Goal: Information Seeking & Learning: Learn about a topic

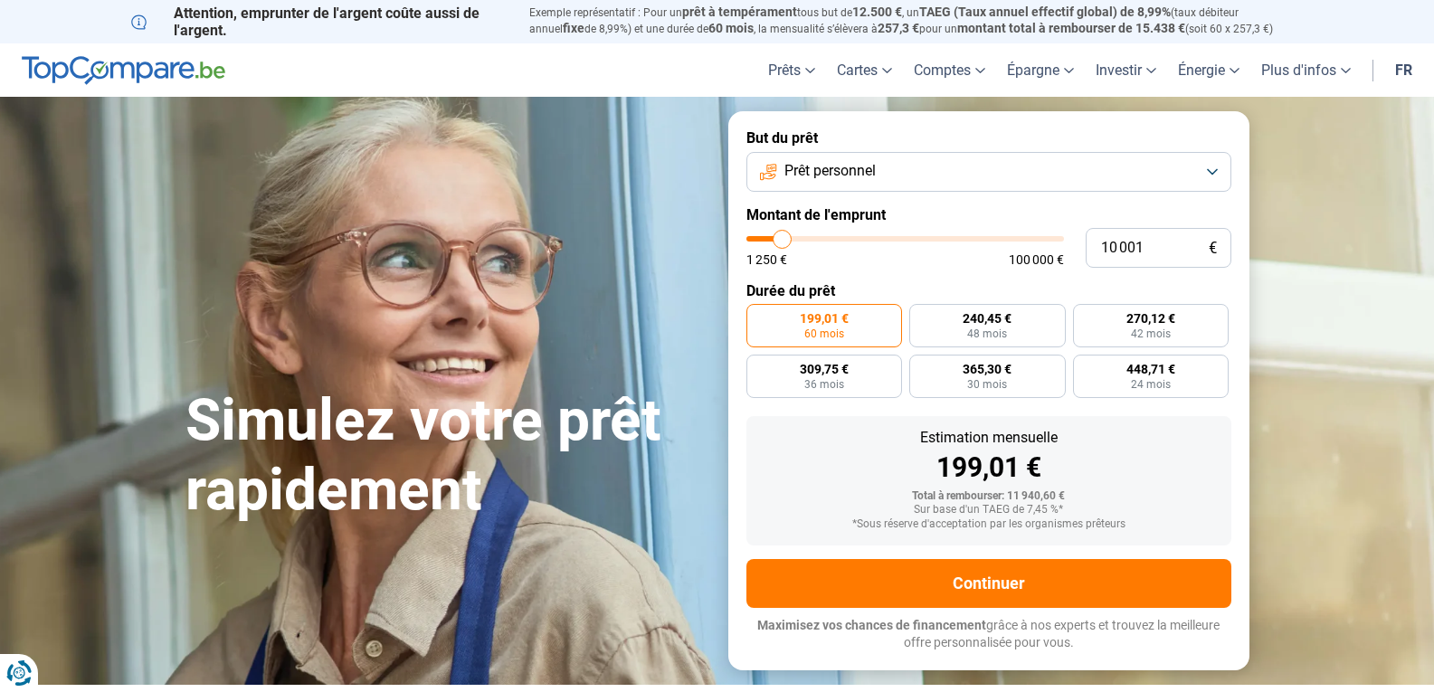
type input "10 250"
type input "10250"
type input "12 750"
type input "12750"
type input "14 000"
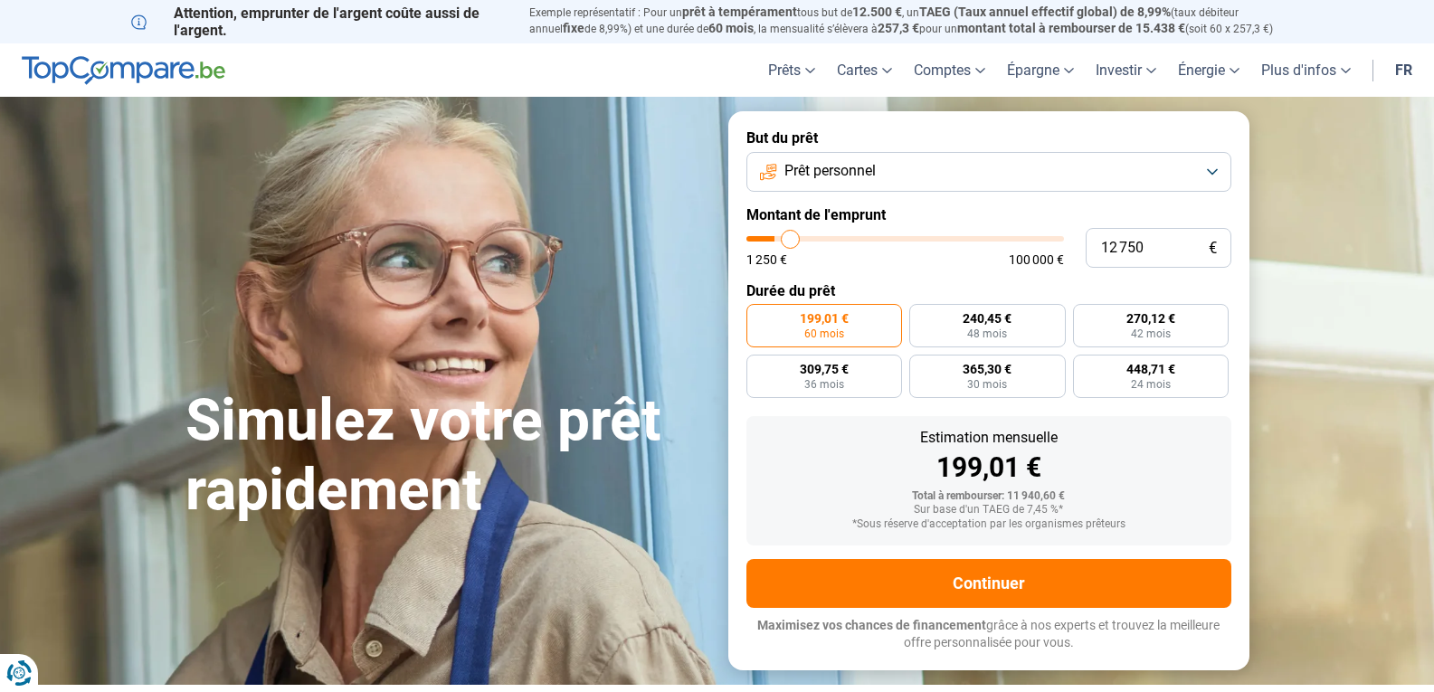
type input "14000"
type input "14 500"
type input "14500"
type input "16 250"
type input "16250"
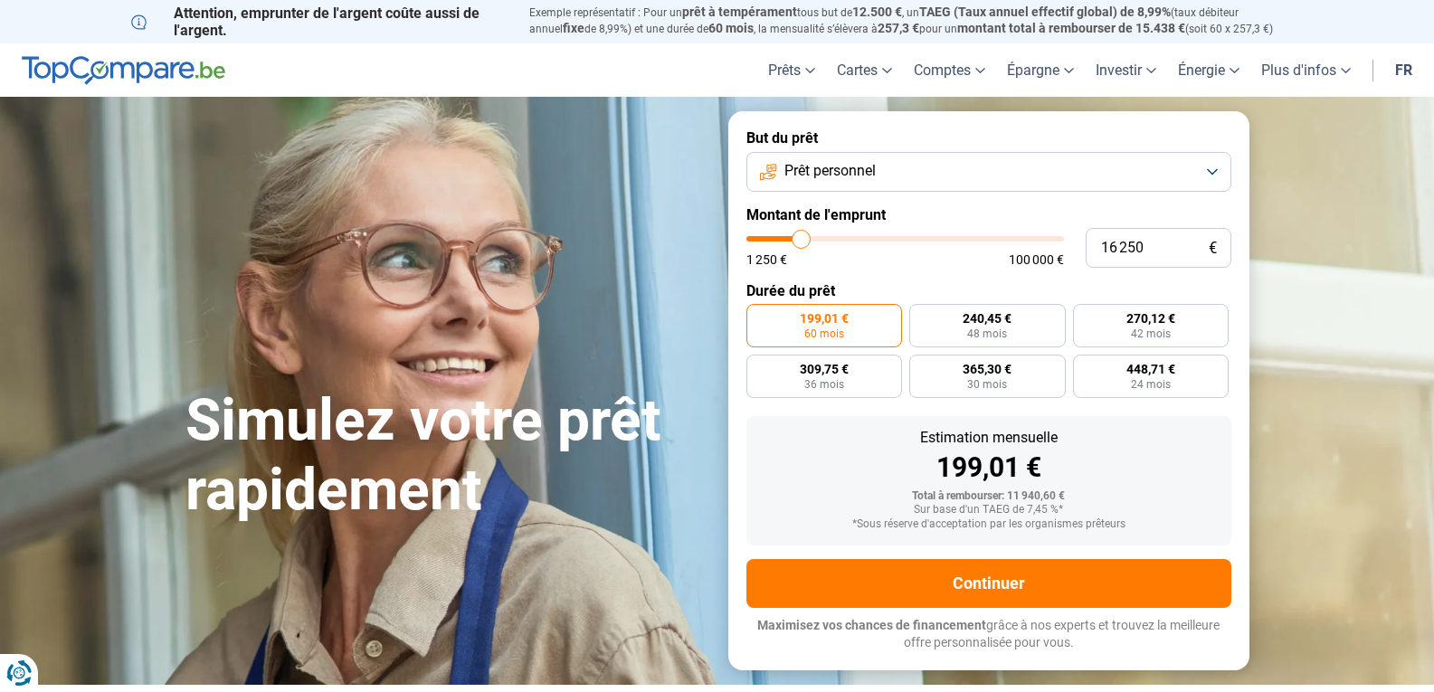
type input "18 500"
type input "18500"
type input "20 250"
type input "20250"
type input "21 500"
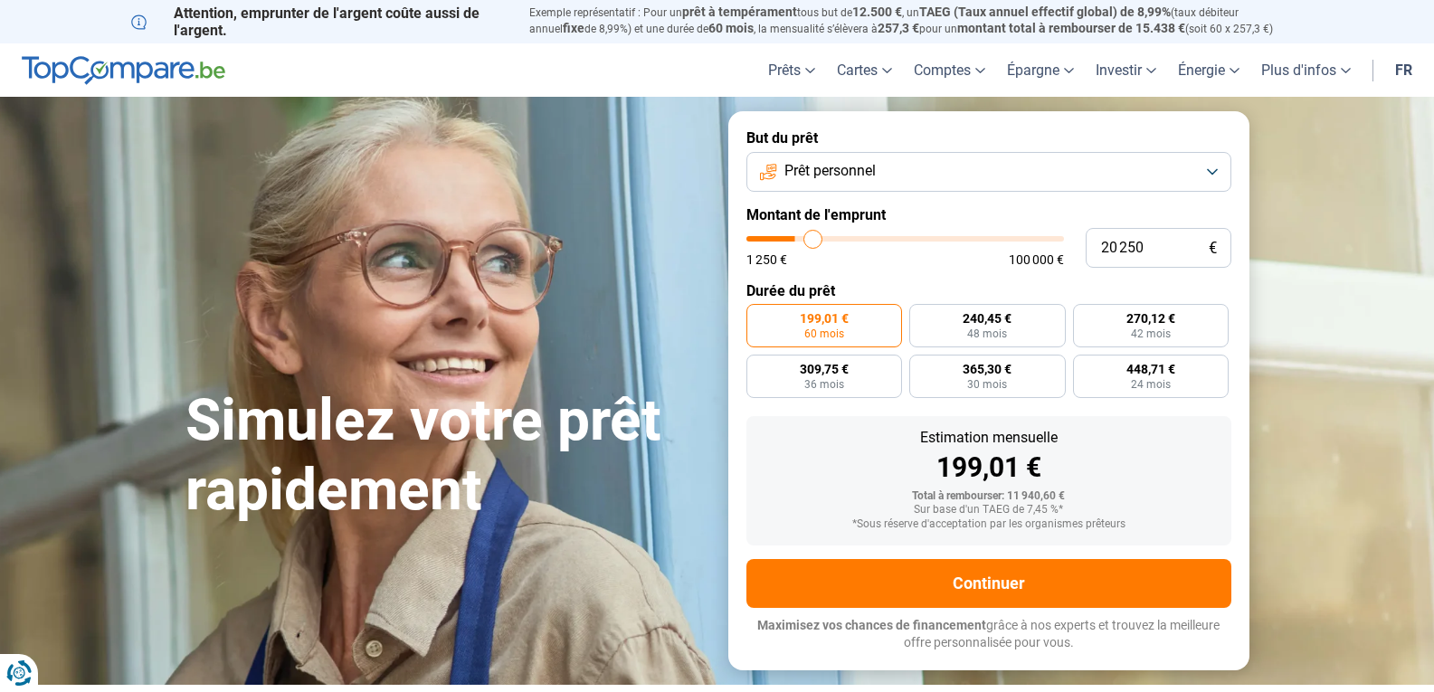
type input "21500"
type input "22 750"
type input "22750"
type input "24 750"
type input "24750"
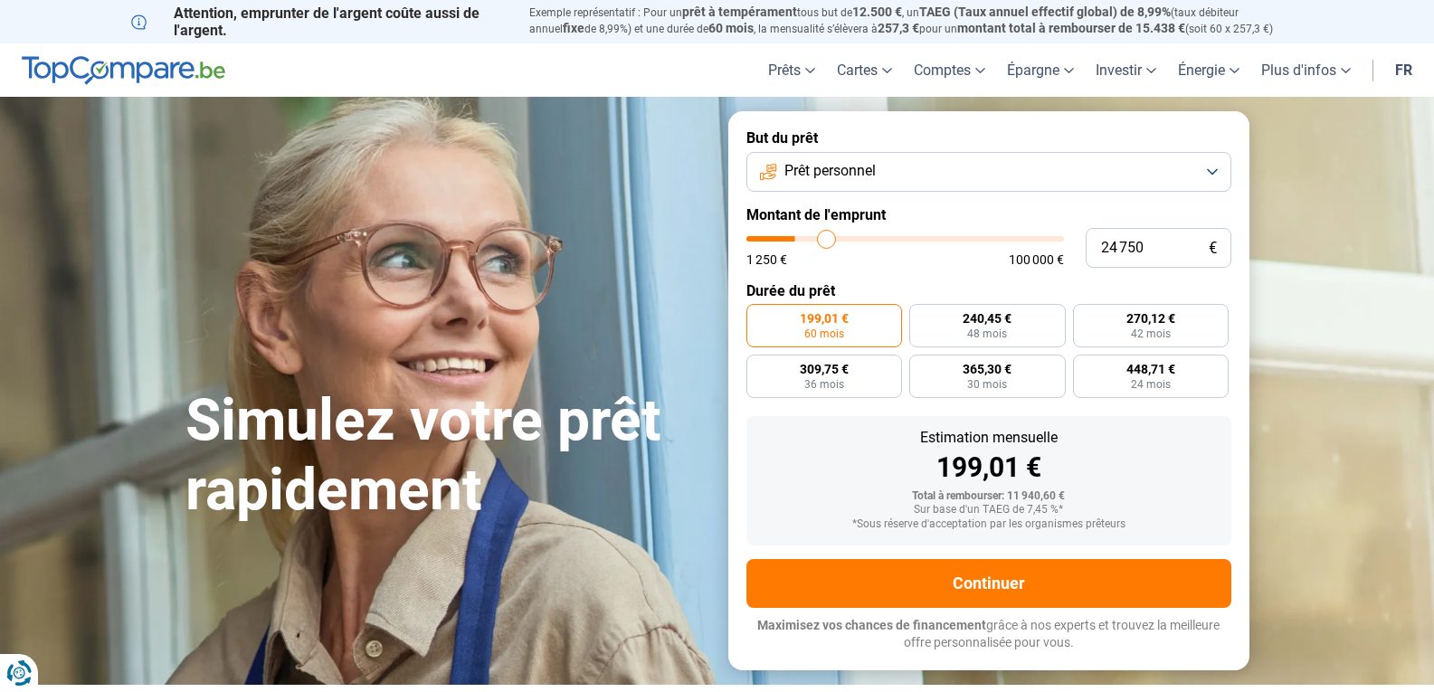
type input "26 000"
type input "26000"
type input "27 250"
type input "27250"
type input "27 750"
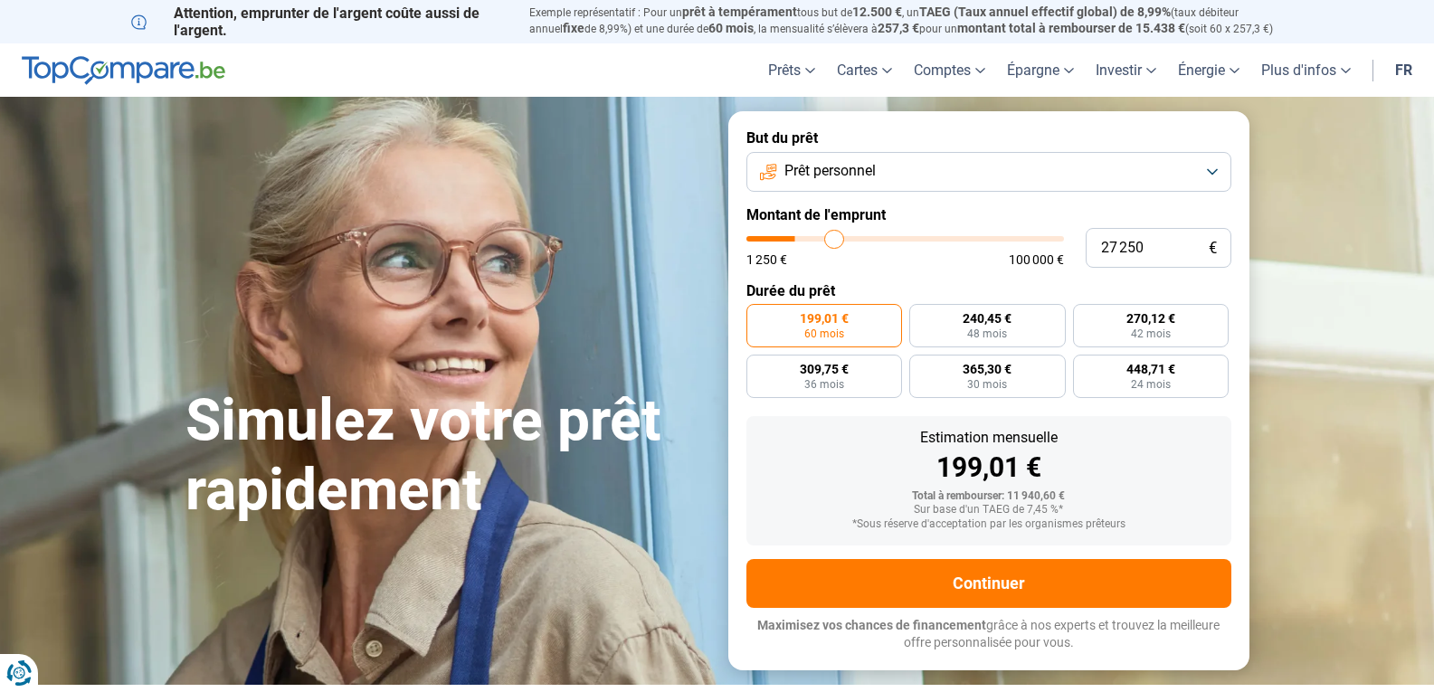
type input "27750"
type input "28 750"
type input "28750"
type input "29 500"
type input "29500"
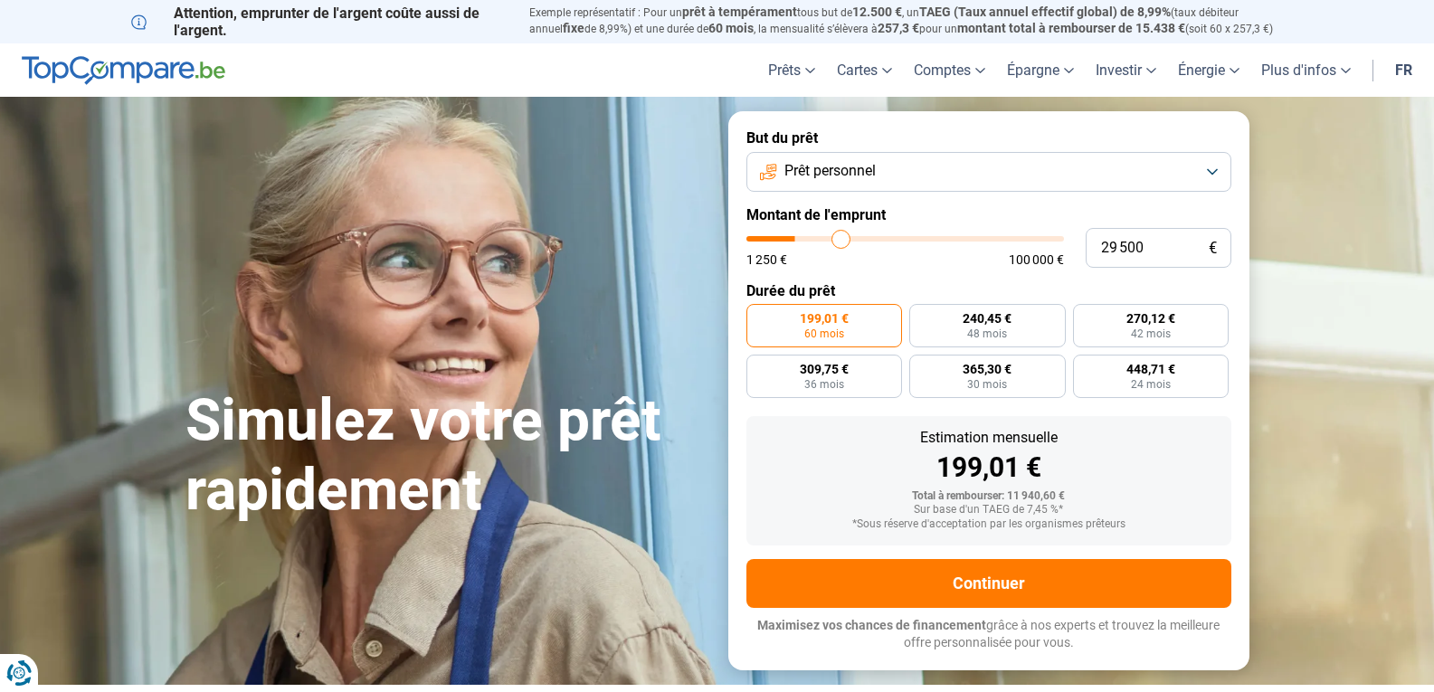
type input "30 750"
type input "30750"
type input "32 750"
type input "32750"
type input "36 750"
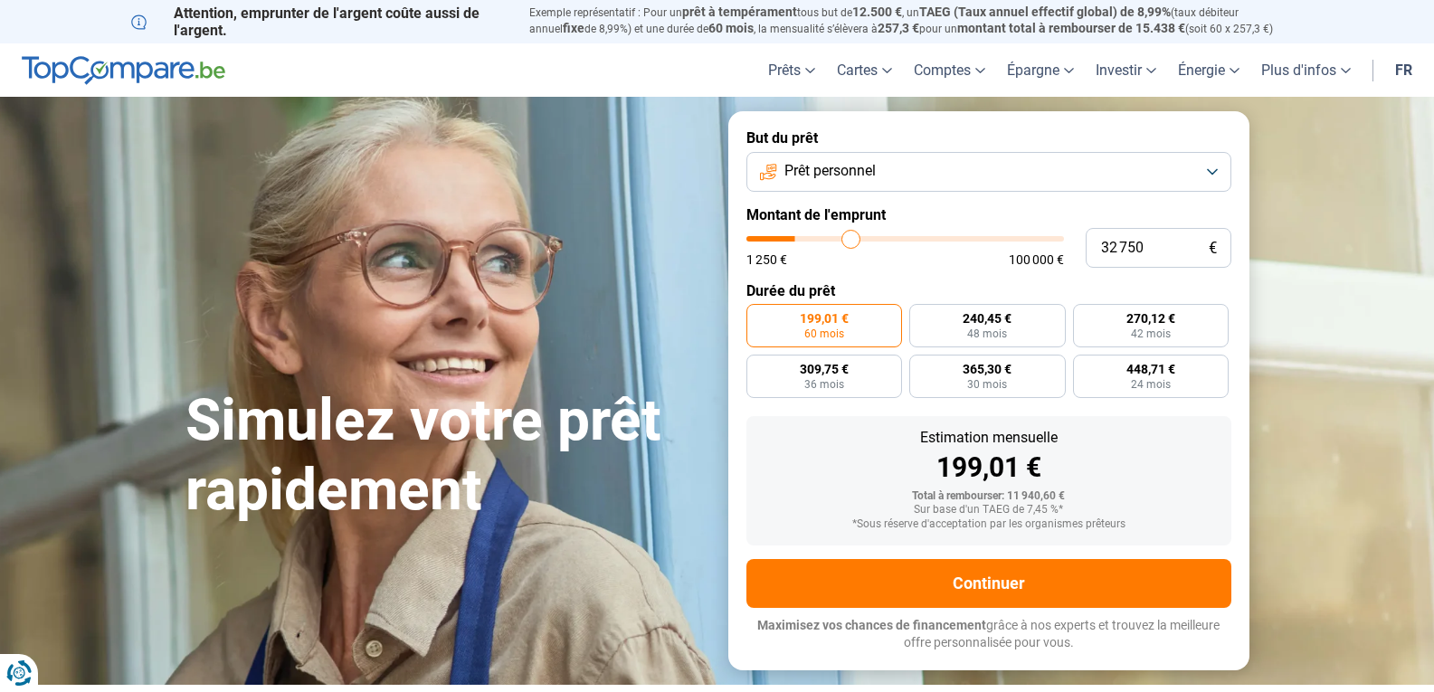
type input "36750"
type input "39 750"
type input "39750"
type input "42 500"
type input "42500"
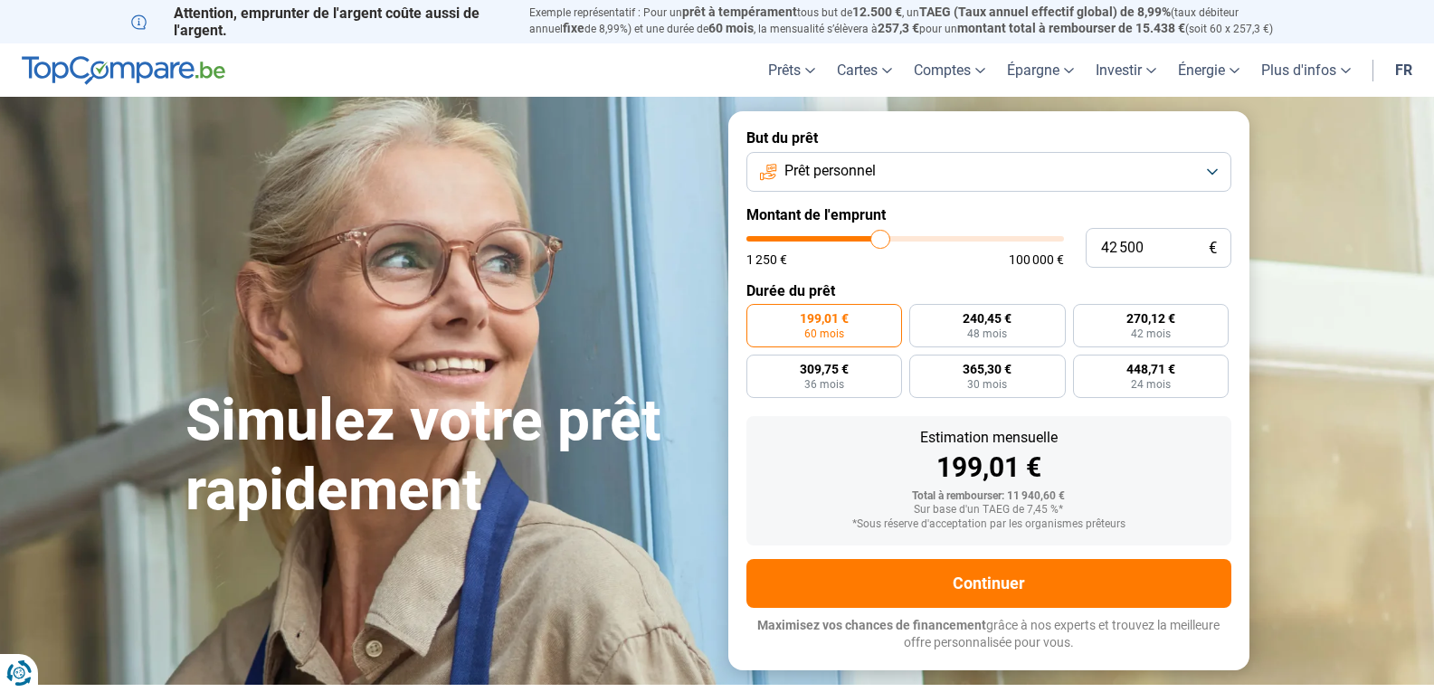
type input "44 500"
type input "44500"
type input "45 500"
type input "45500"
type input "45 750"
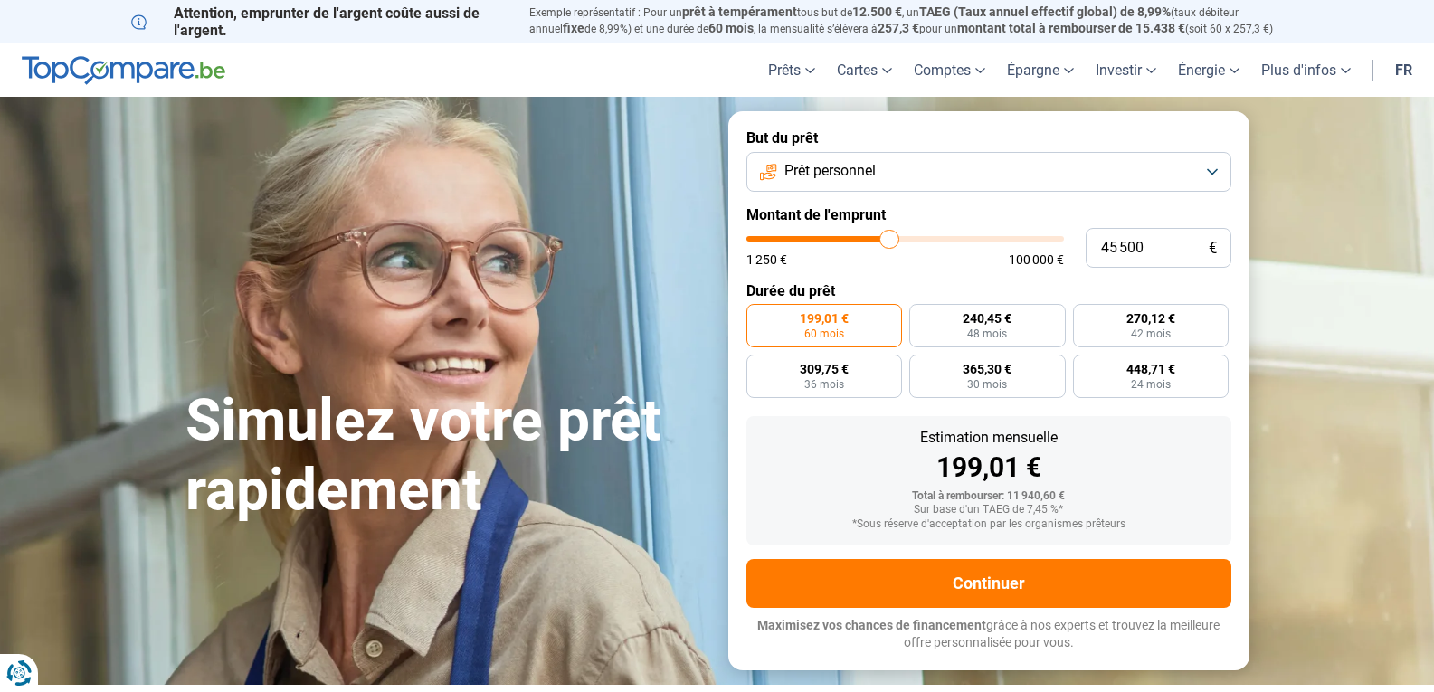
type input "45750"
type input "46 000"
type input "46000"
type input "47 500"
type input "47500"
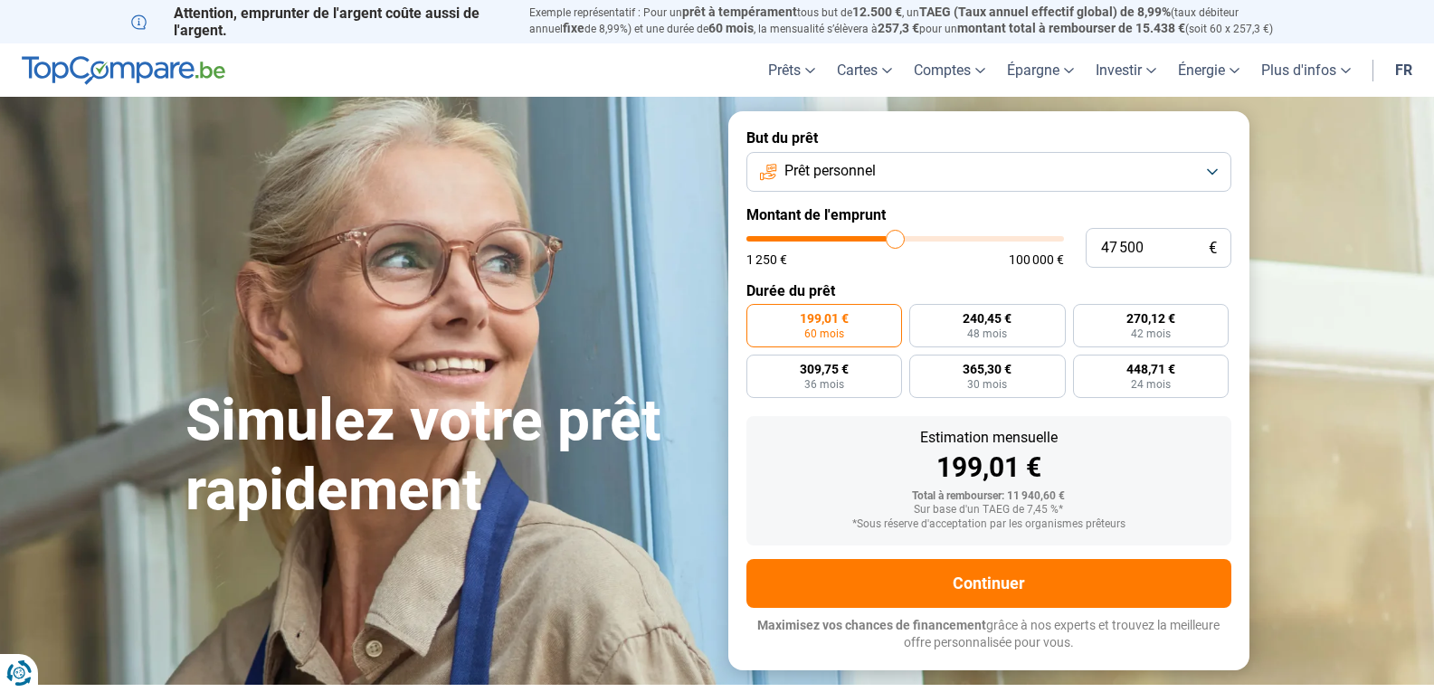
type input "49 500"
type input "49500"
type input "51 500"
type input "51500"
type input "53 500"
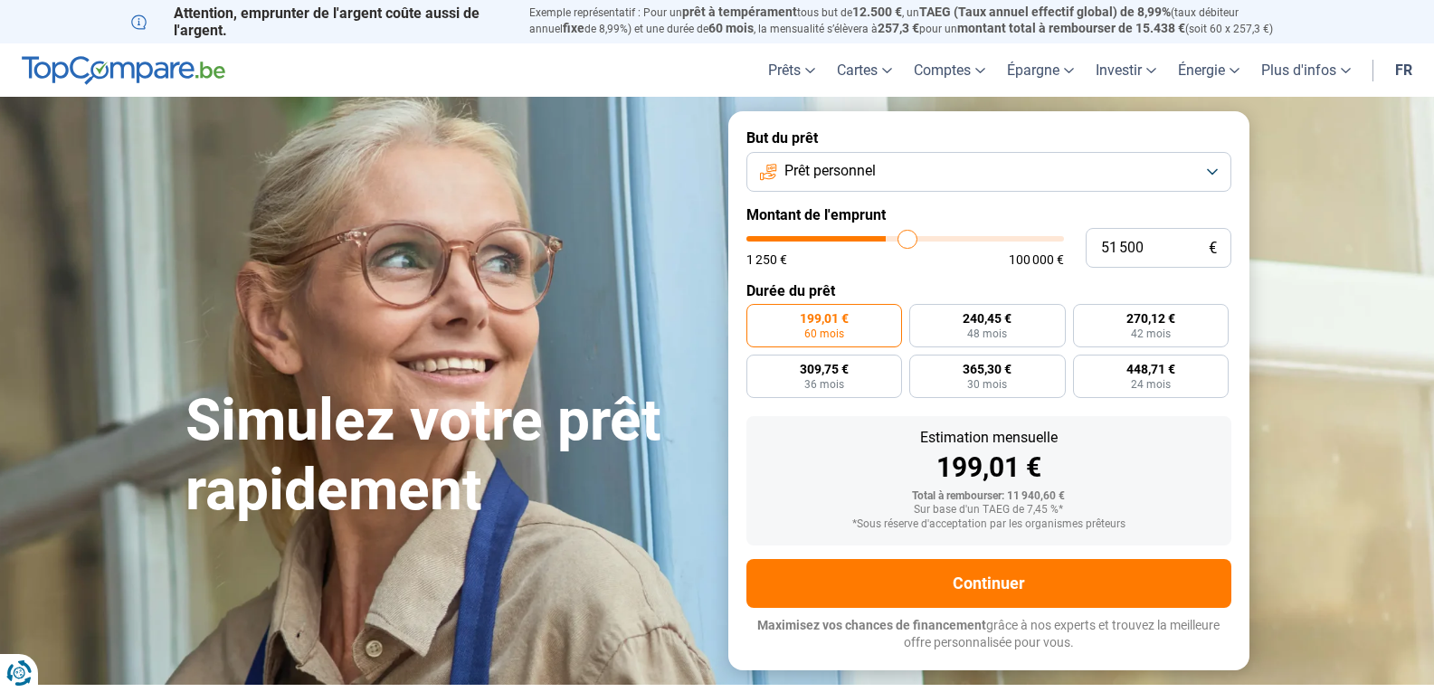
type input "53500"
type input "55 750"
type input "55750"
type input "61 000"
type input "61000"
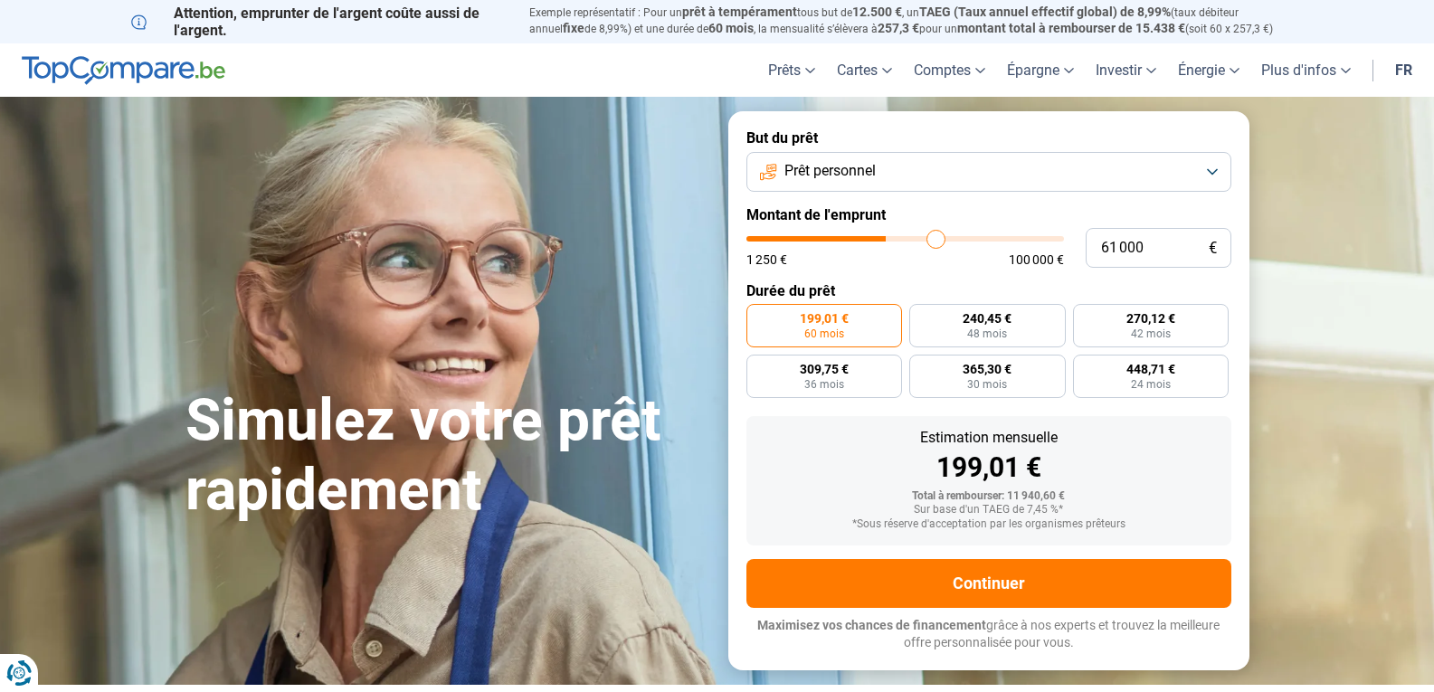
type input "62 500"
type input "62500"
type input "63 750"
type input "63750"
type input "65 000"
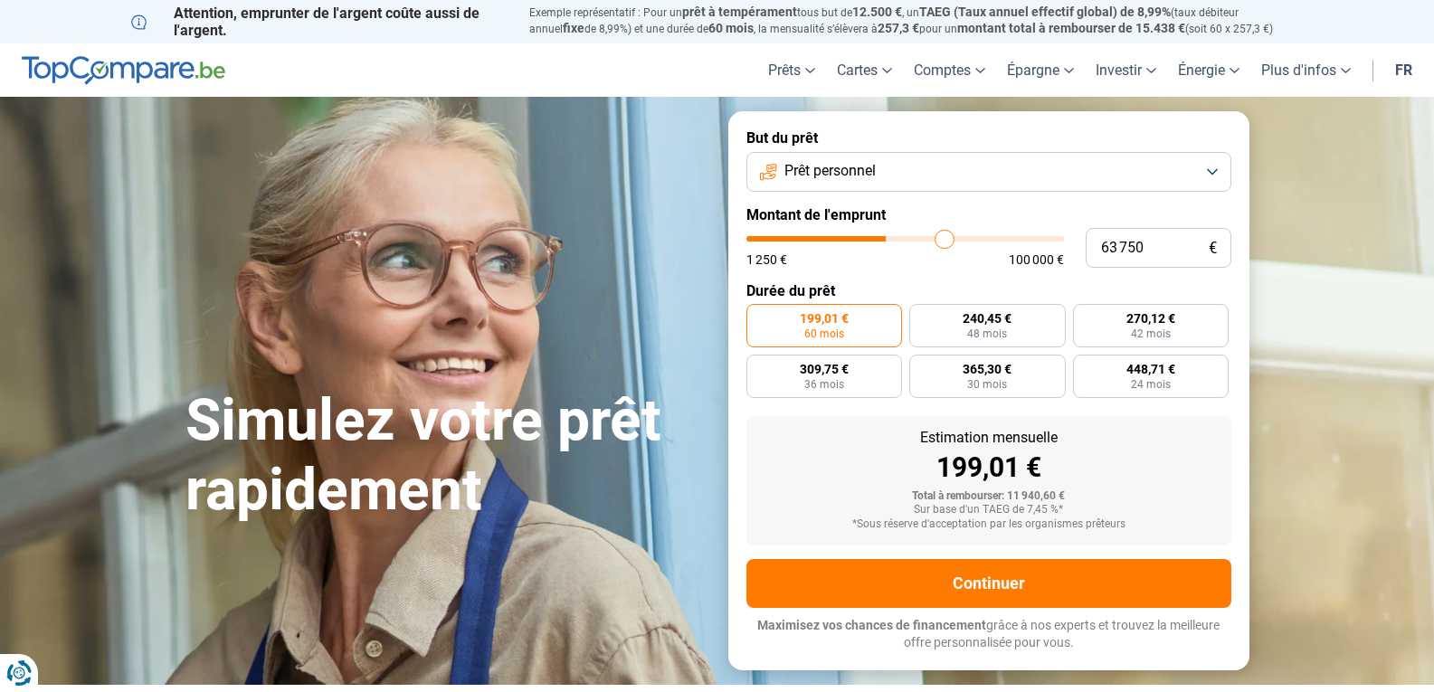
type input "65000"
type input "65 250"
type input "65250"
type input "65 750"
type input "65750"
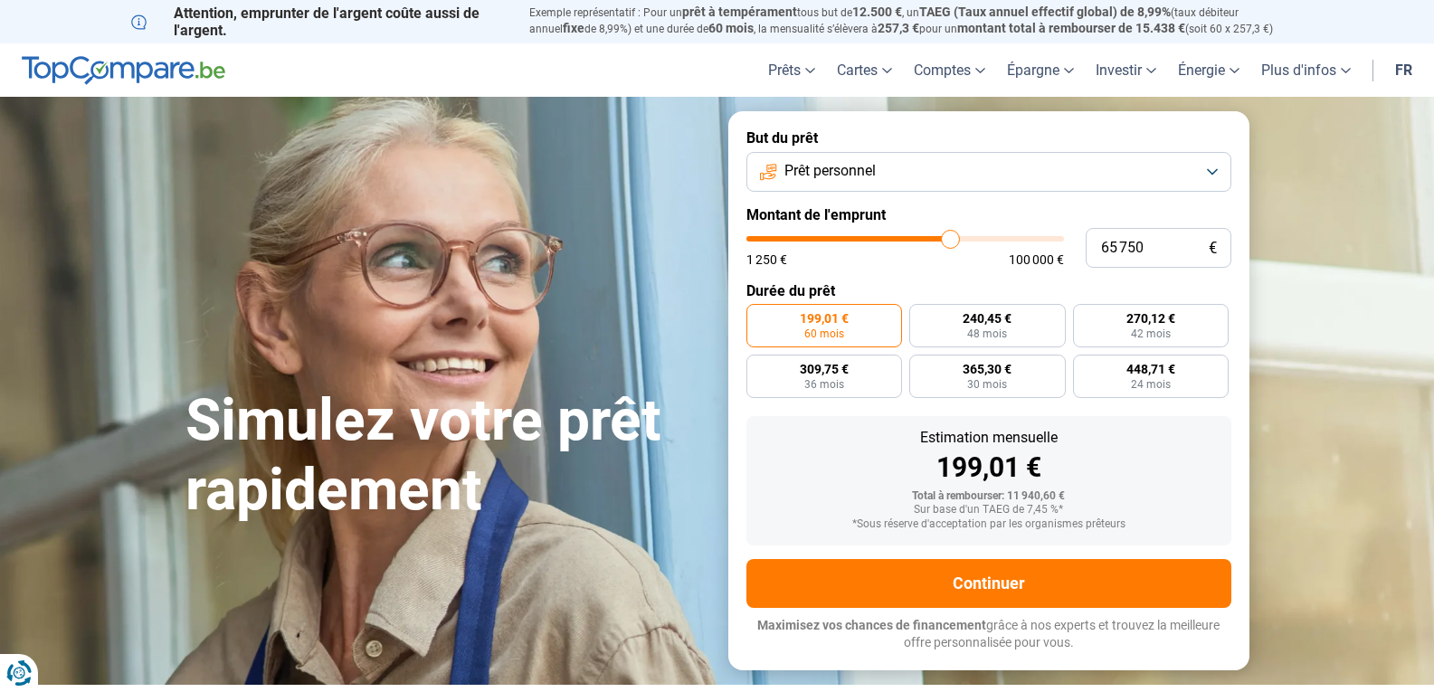
type input "66 250"
type input "66250"
type input "68 250"
type input "68250"
type input "70 250"
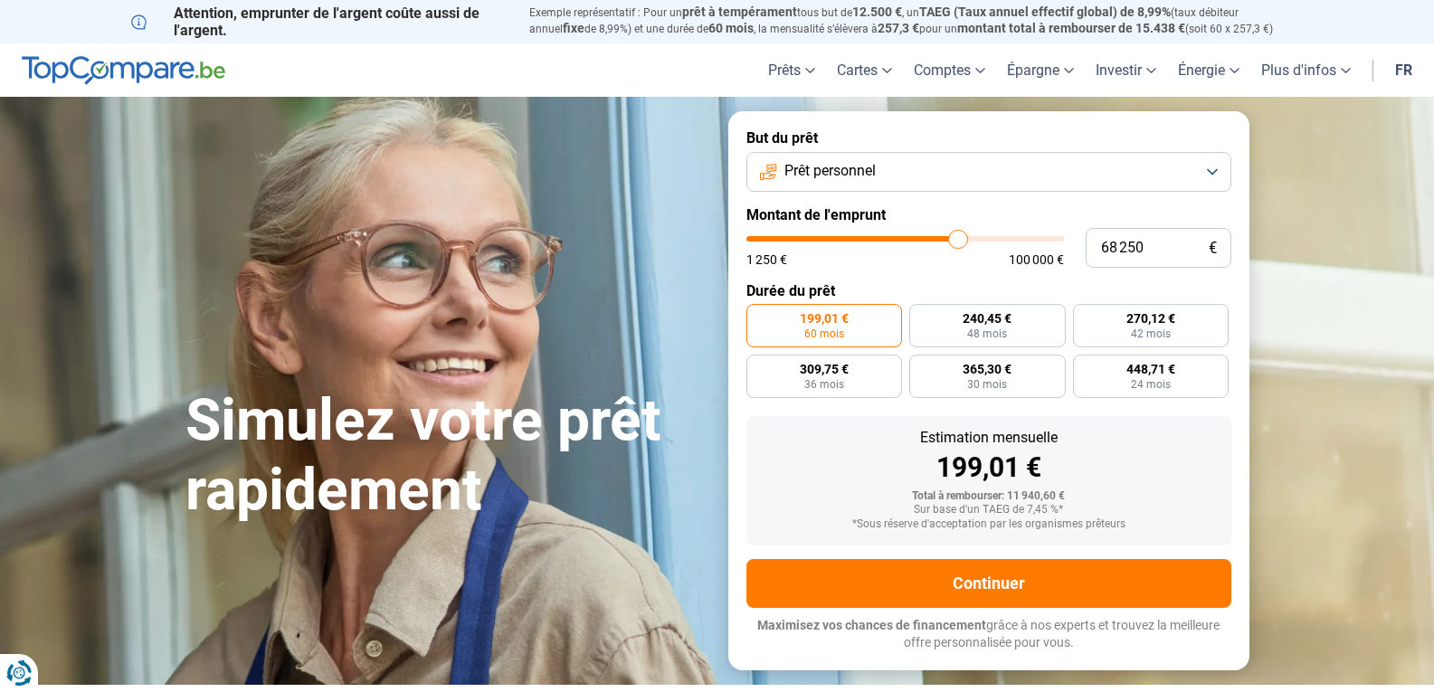
type input "70250"
type input "72 250"
type input "72250"
type input "73 750"
type input "73750"
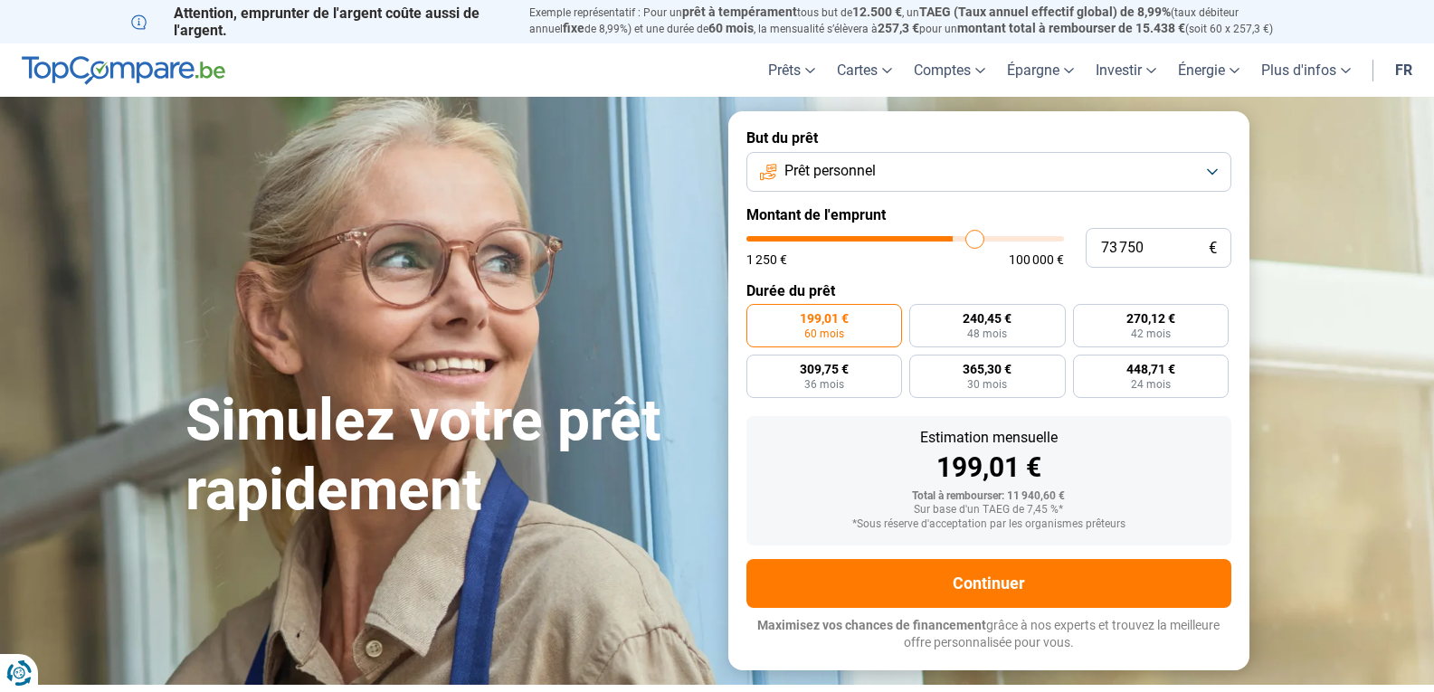
type input "75 000"
type input "75000"
type input "74 750"
type input "74750"
type input "74 250"
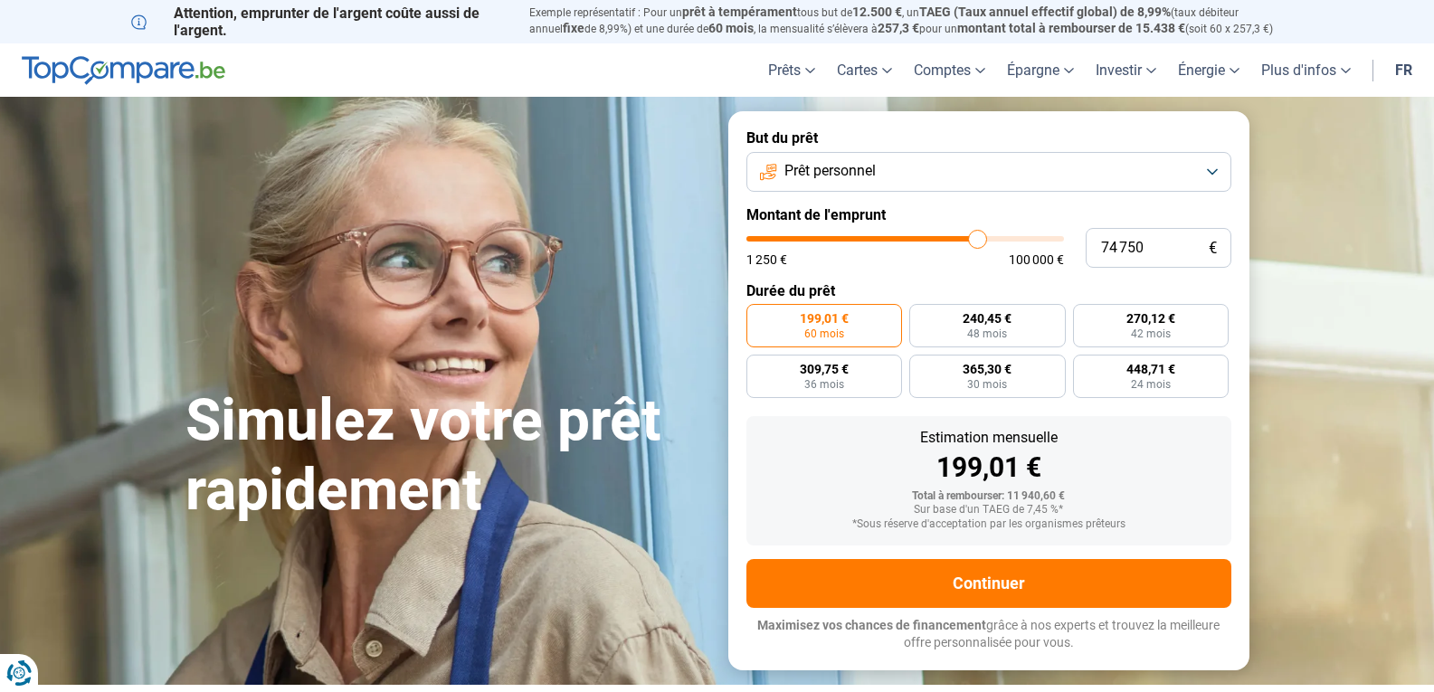
type input "74250"
type input "73 750"
type input "73750"
type input "73 500"
type input "73500"
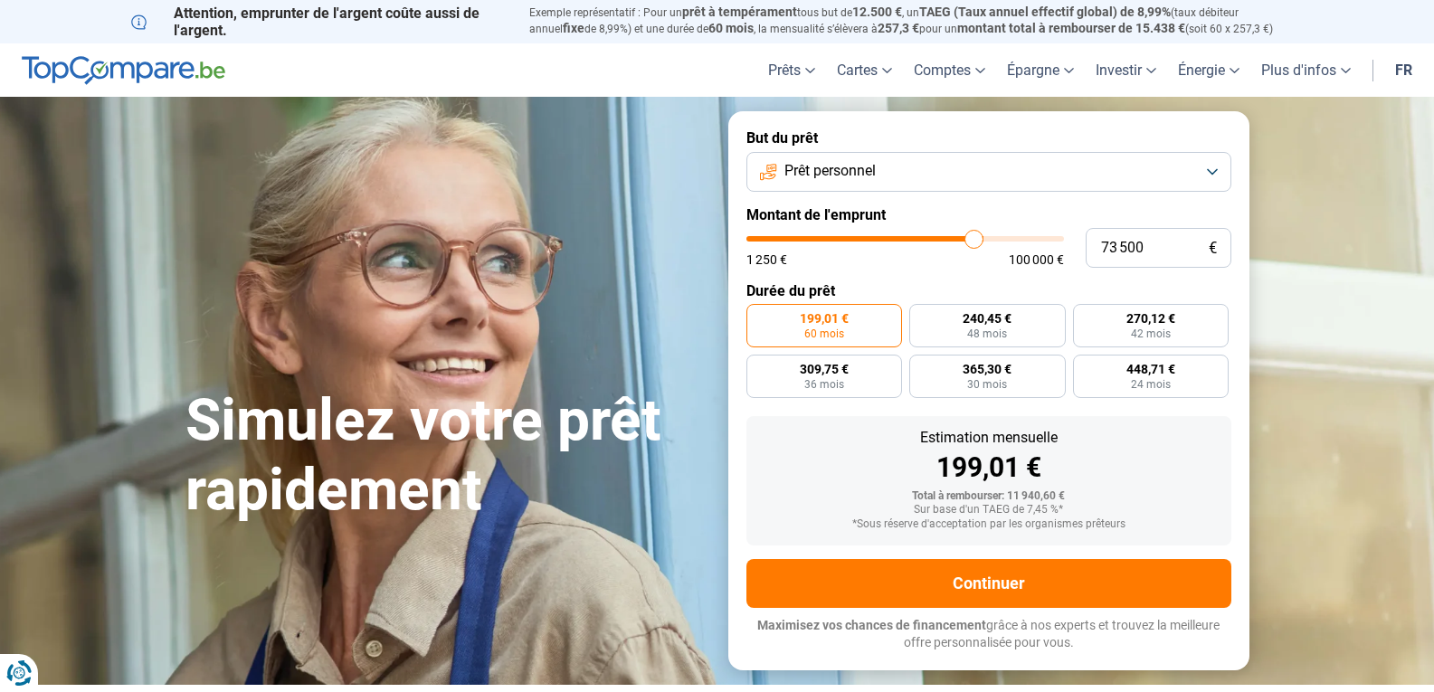
type input "73 250"
type input "73250"
type input "72 500"
type input "72500"
type input "71 750"
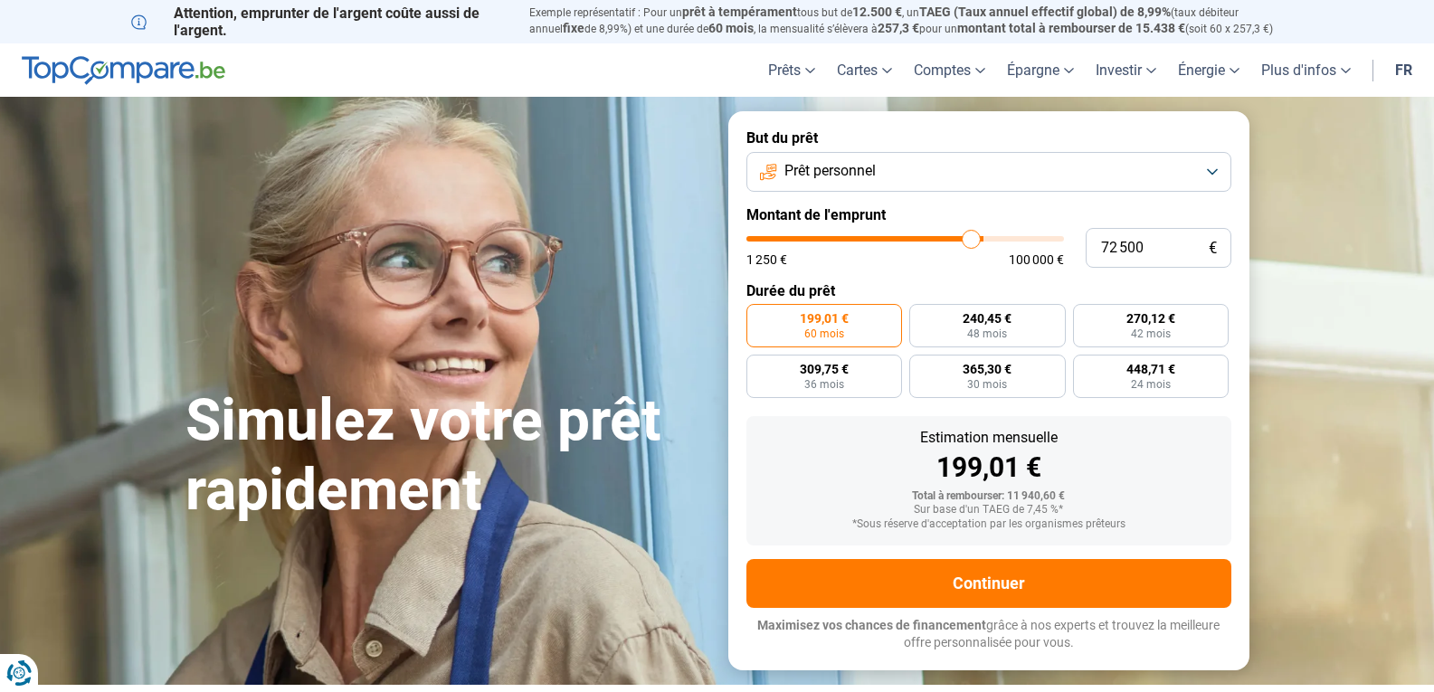
type input "71750"
type input "71 000"
type input "71000"
type input "69 750"
type input "69750"
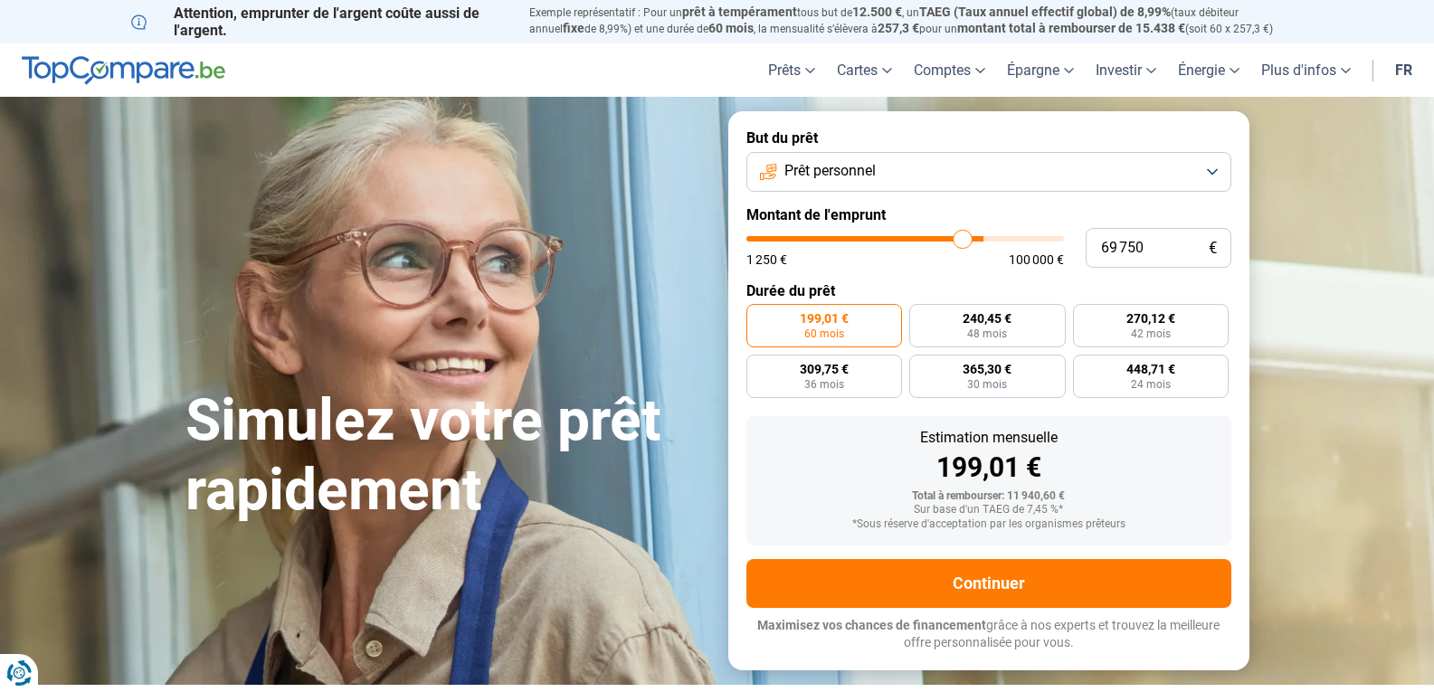
type input "68 750"
type input "68750"
type input "67 250"
type input "67250"
type input "65 750"
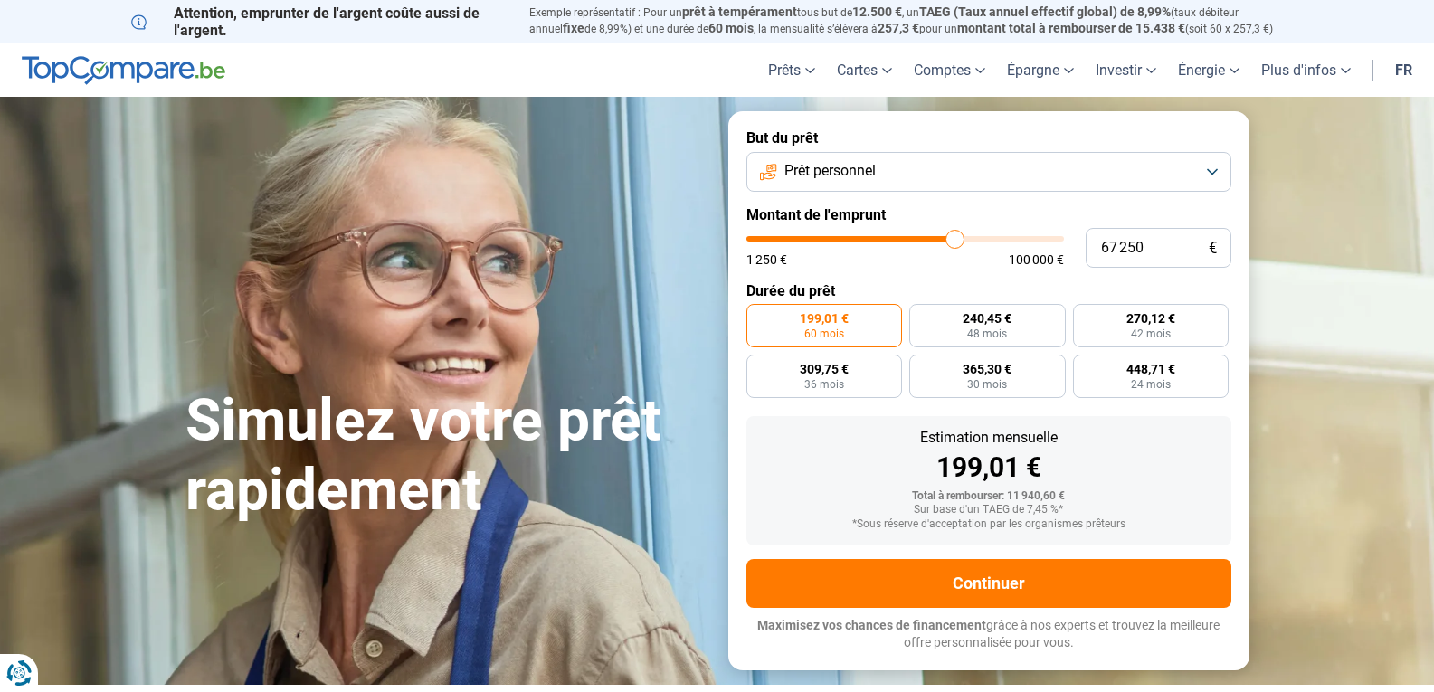
type input "65750"
type input "65 250"
type input "65250"
type input "63 500"
type input "63500"
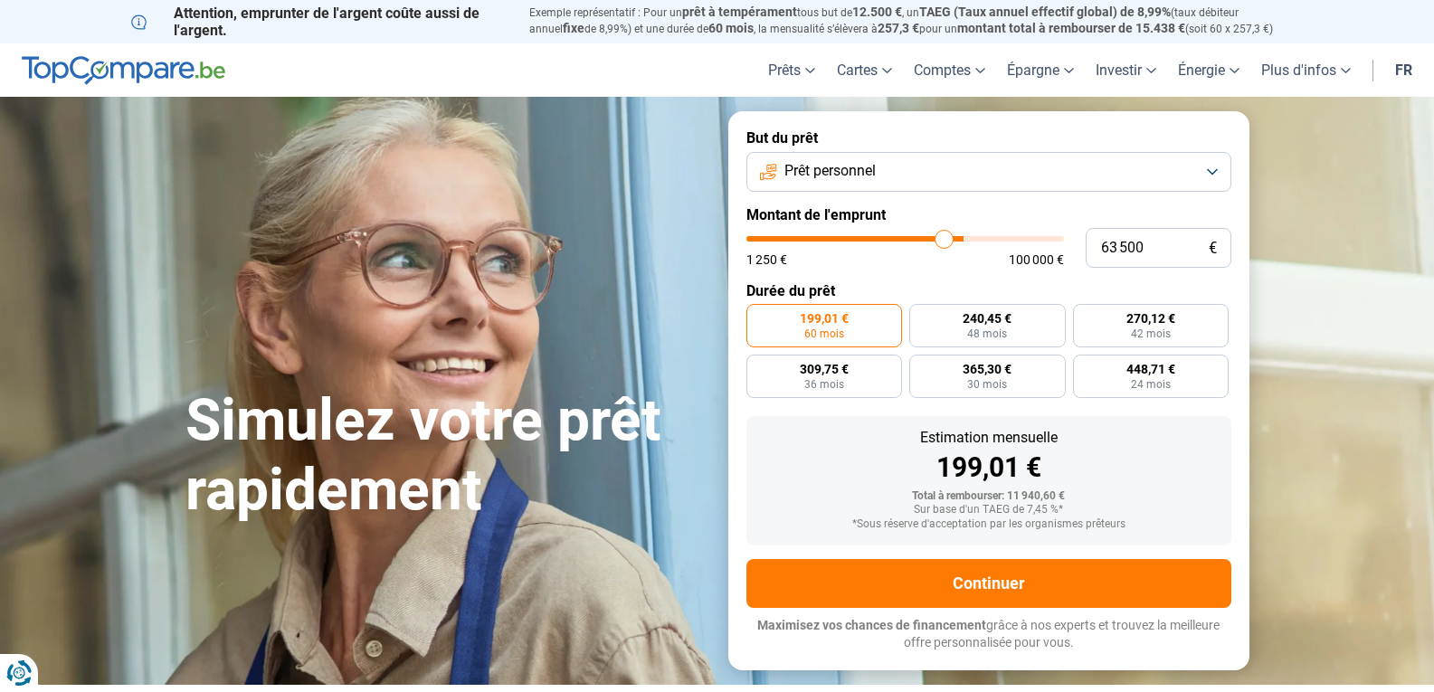
type input "60 500"
type input "60500"
type input "59 250"
type input "59250"
type input "58 750"
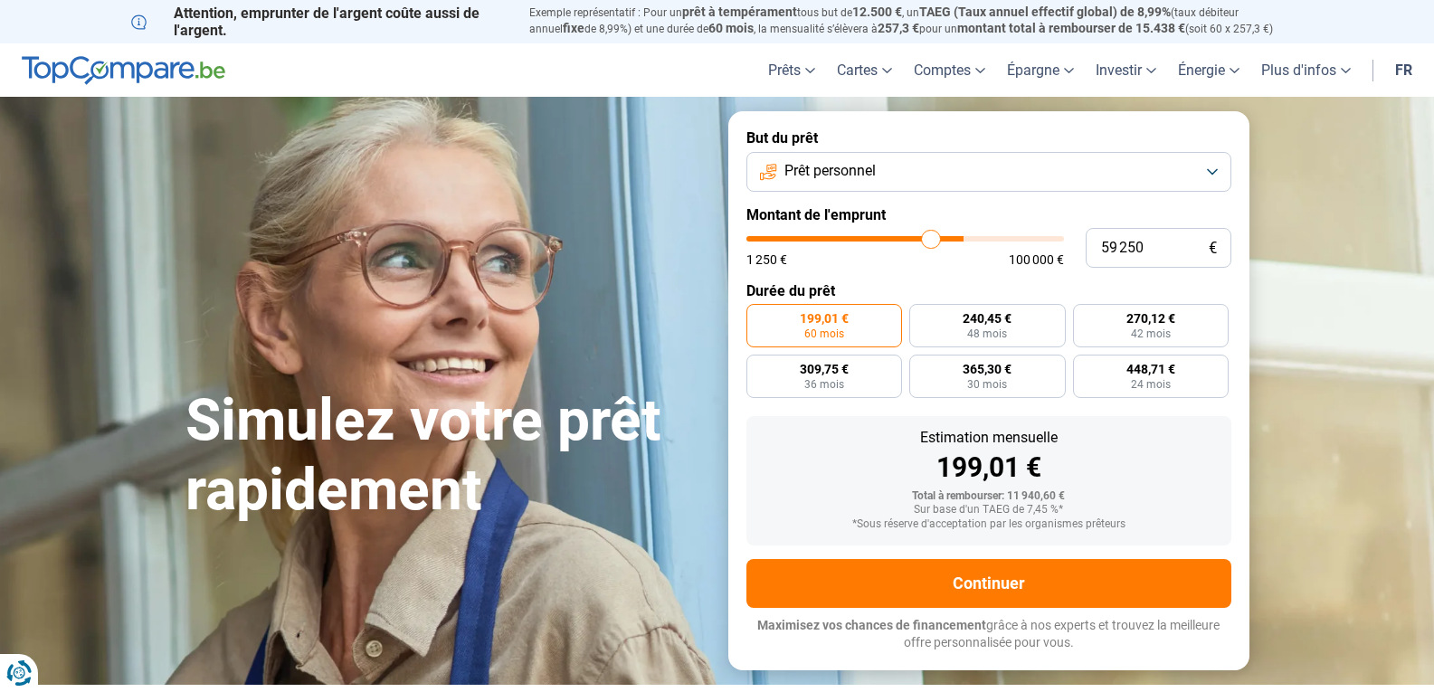
type input "58750"
type input "57 750"
type input "57750"
type input "57 500"
type input "57500"
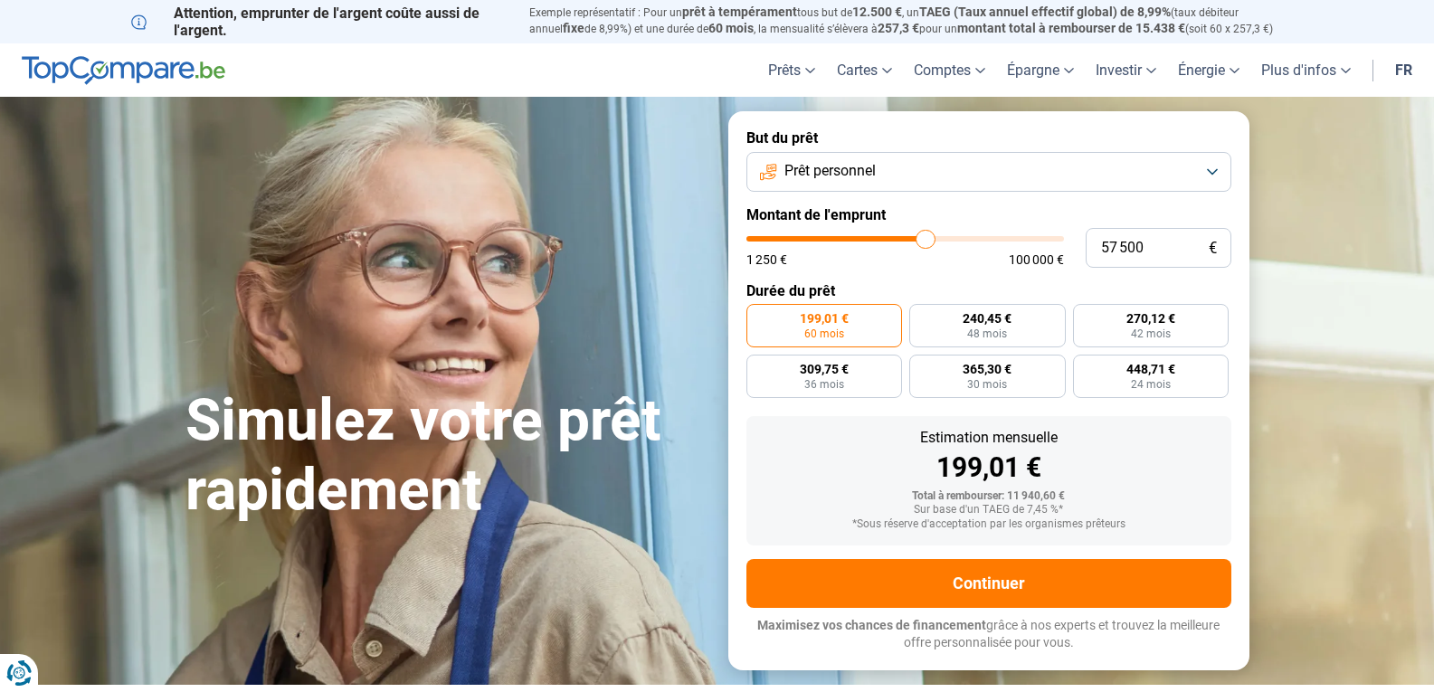
type input "56 500"
type input "56500"
type input "55 750"
type input "55750"
type input "55 000"
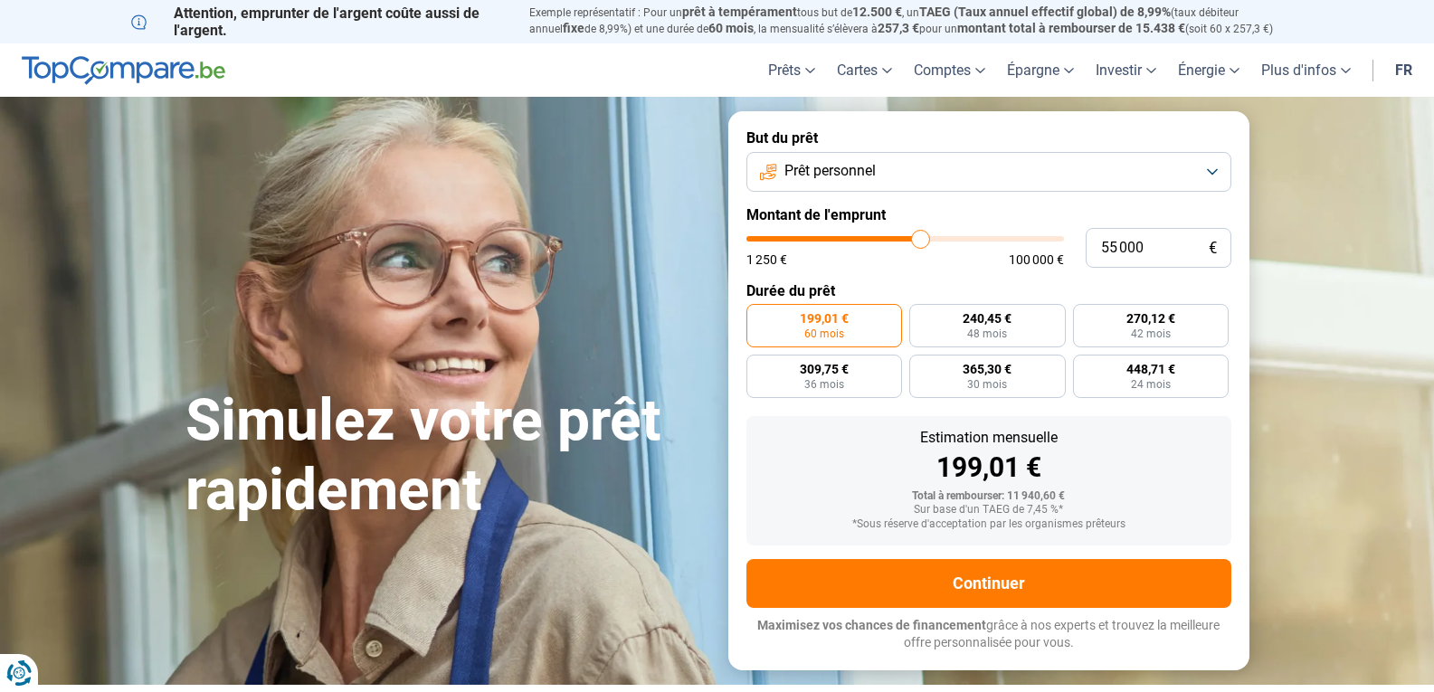
type input "55000"
type input "54 500"
type input "54500"
type input "52 500"
type input "52500"
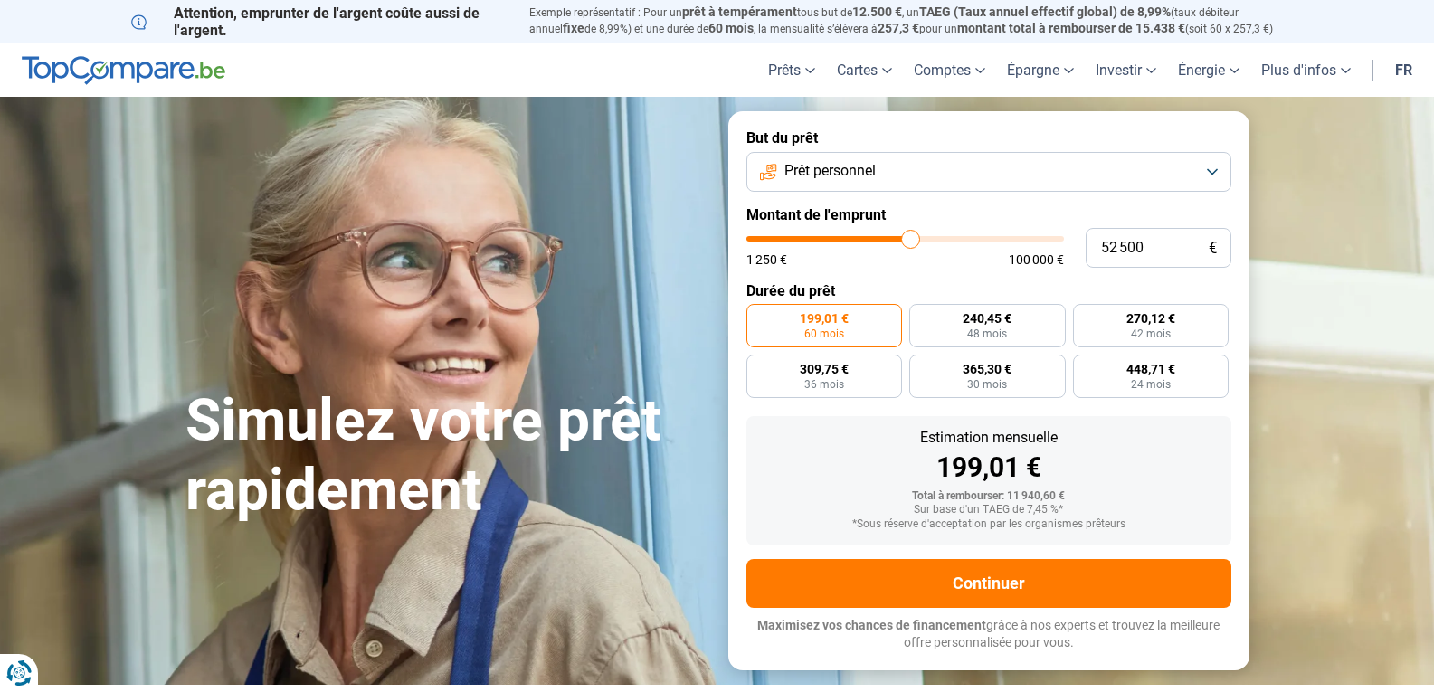
type input "50 250"
type input "50250"
type input "49 750"
type input "49750"
type input "48 500"
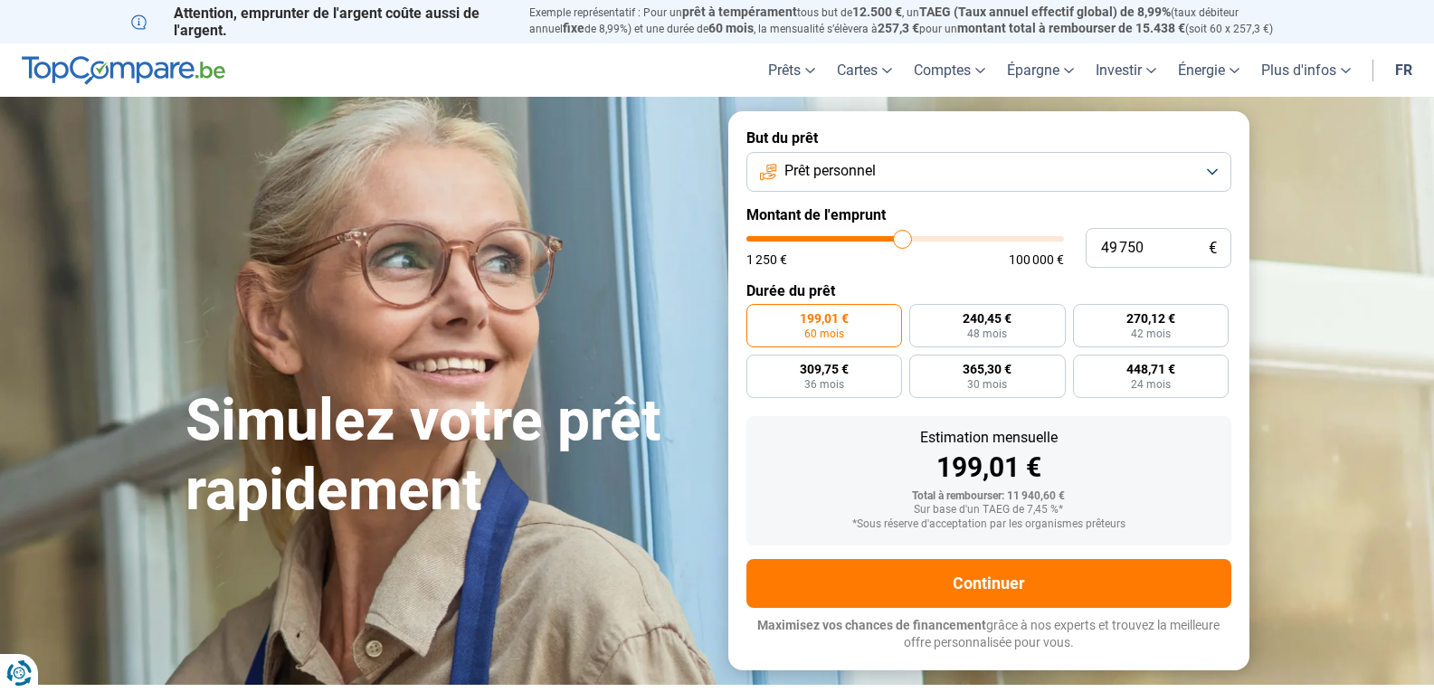
type input "48500"
type input "47 000"
type input "47000"
type input "46 500"
type input "46500"
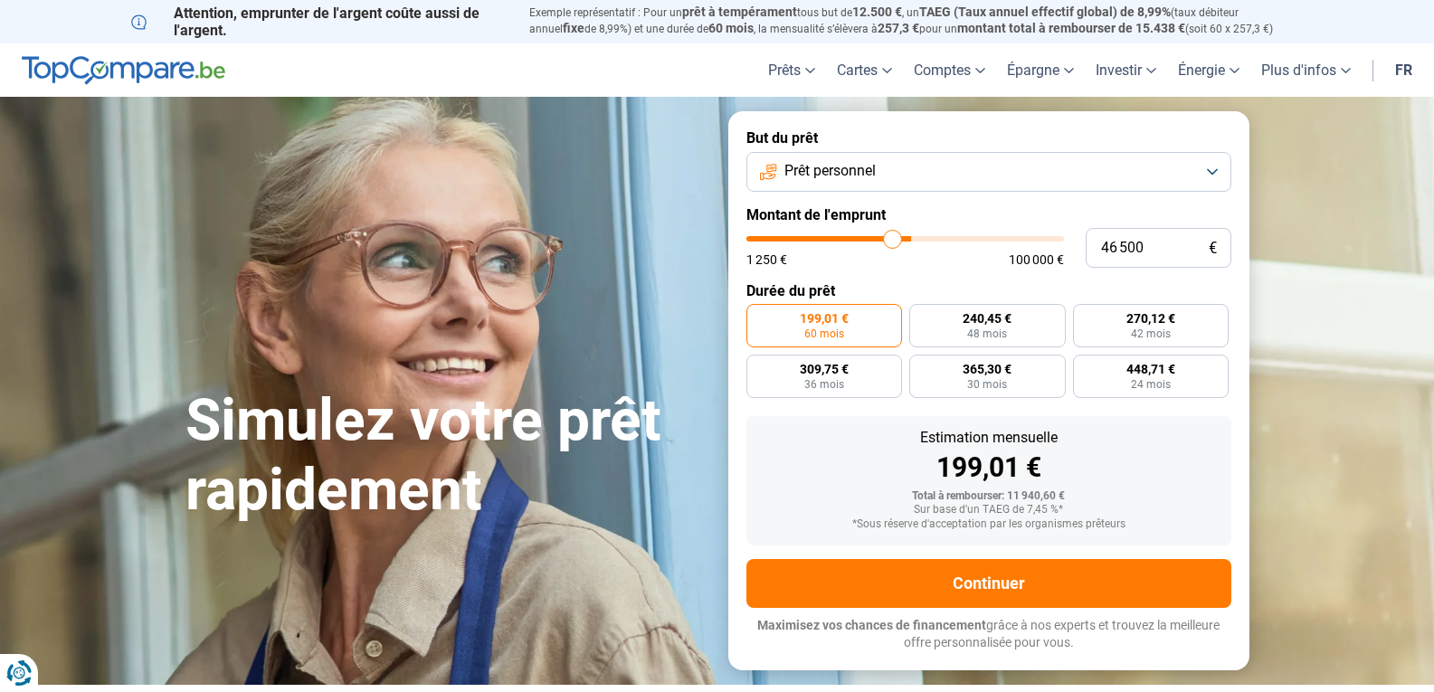
type input "45 000"
type input "45000"
type input "43 000"
type input "43000"
type input "42 000"
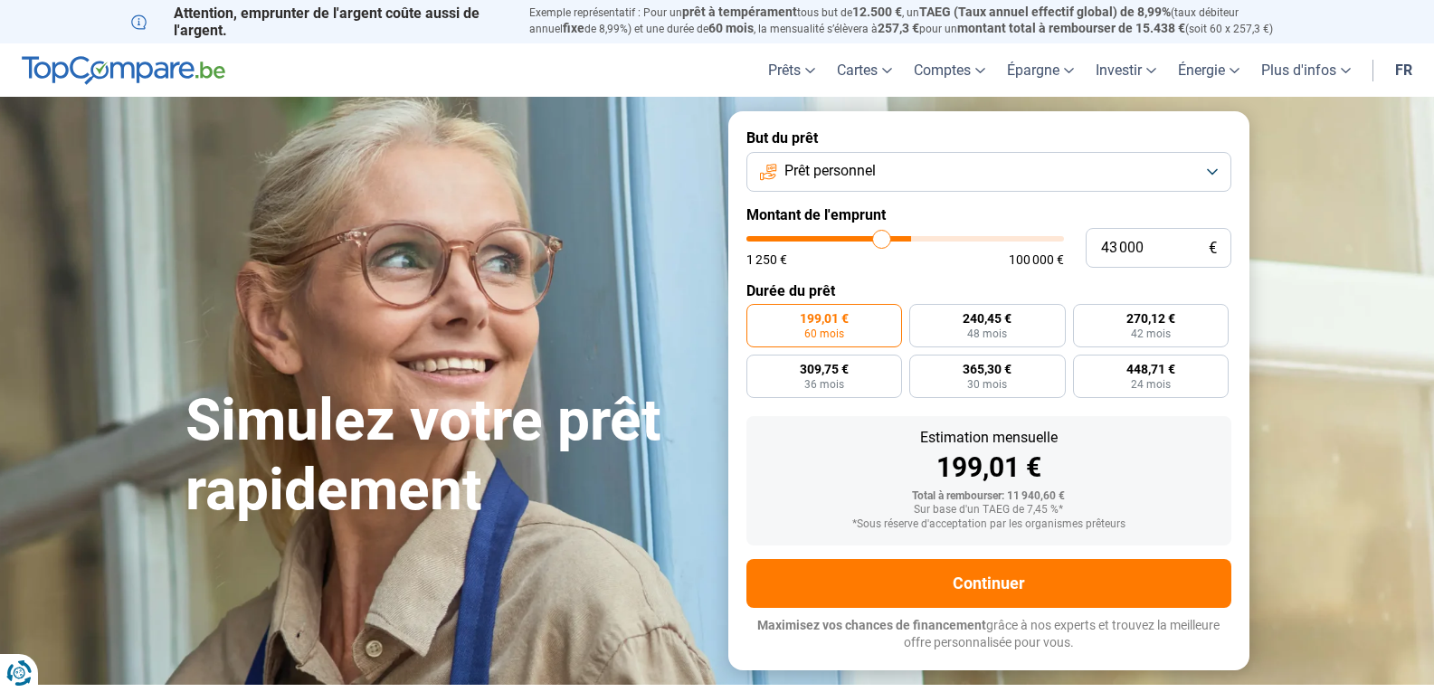
type input "42000"
type input "41 000"
type input "41000"
type input "40 750"
type input "40750"
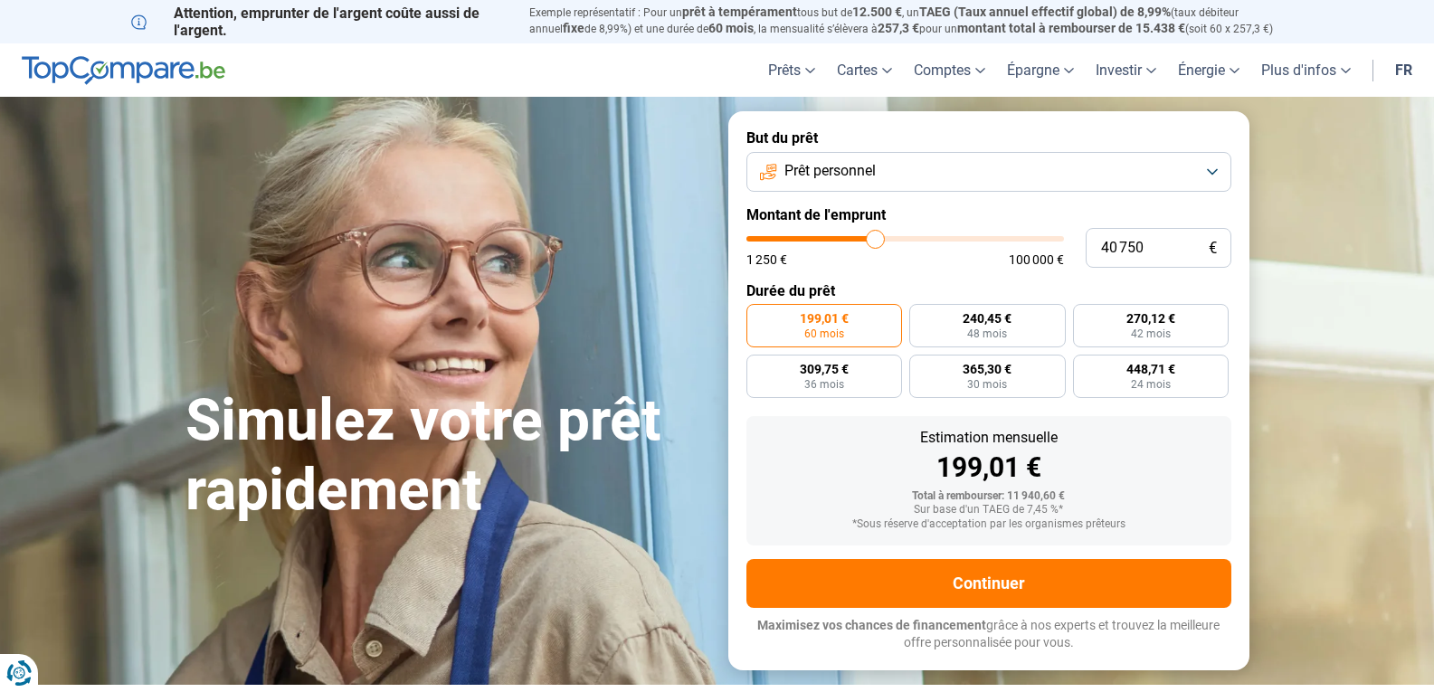
type input "39 250"
type input "39250"
type input "37 250"
type input "37250"
type input "36 250"
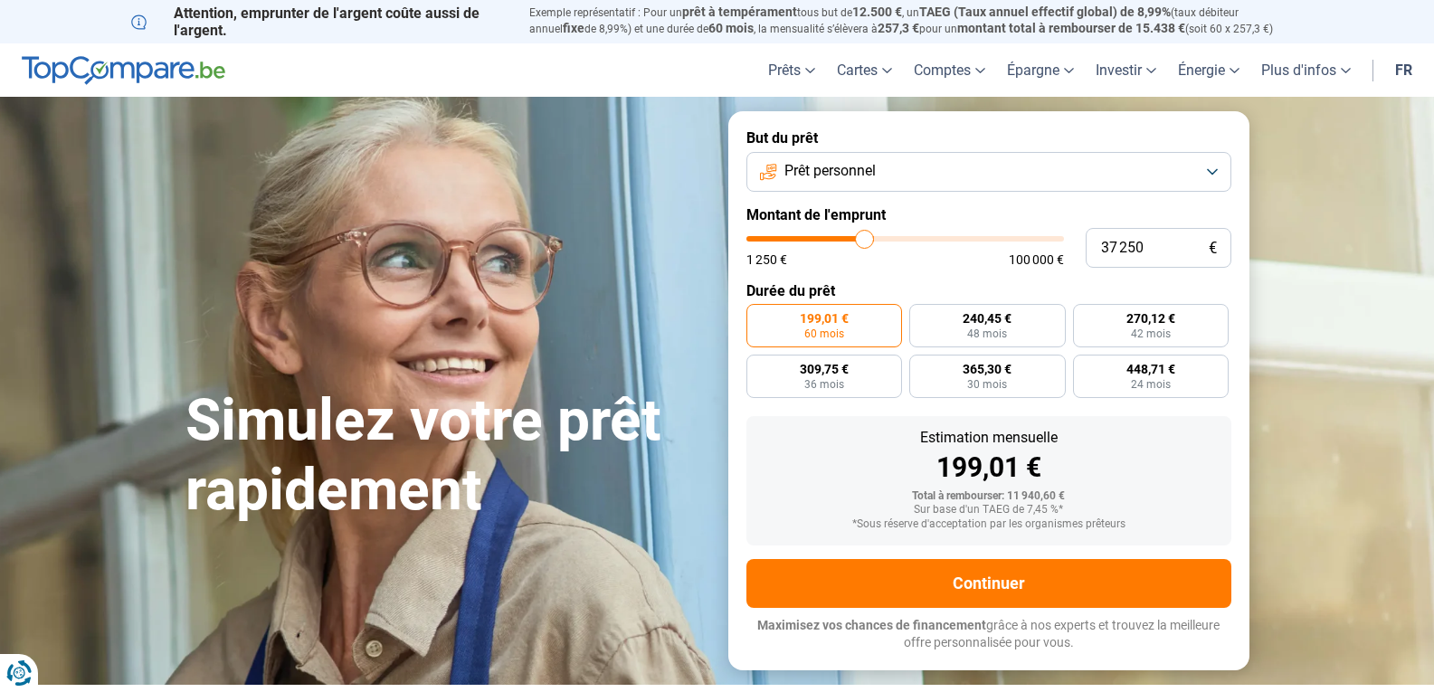
type input "36250"
type input "34 250"
type input "34250"
type input "33 750"
type input "33750"
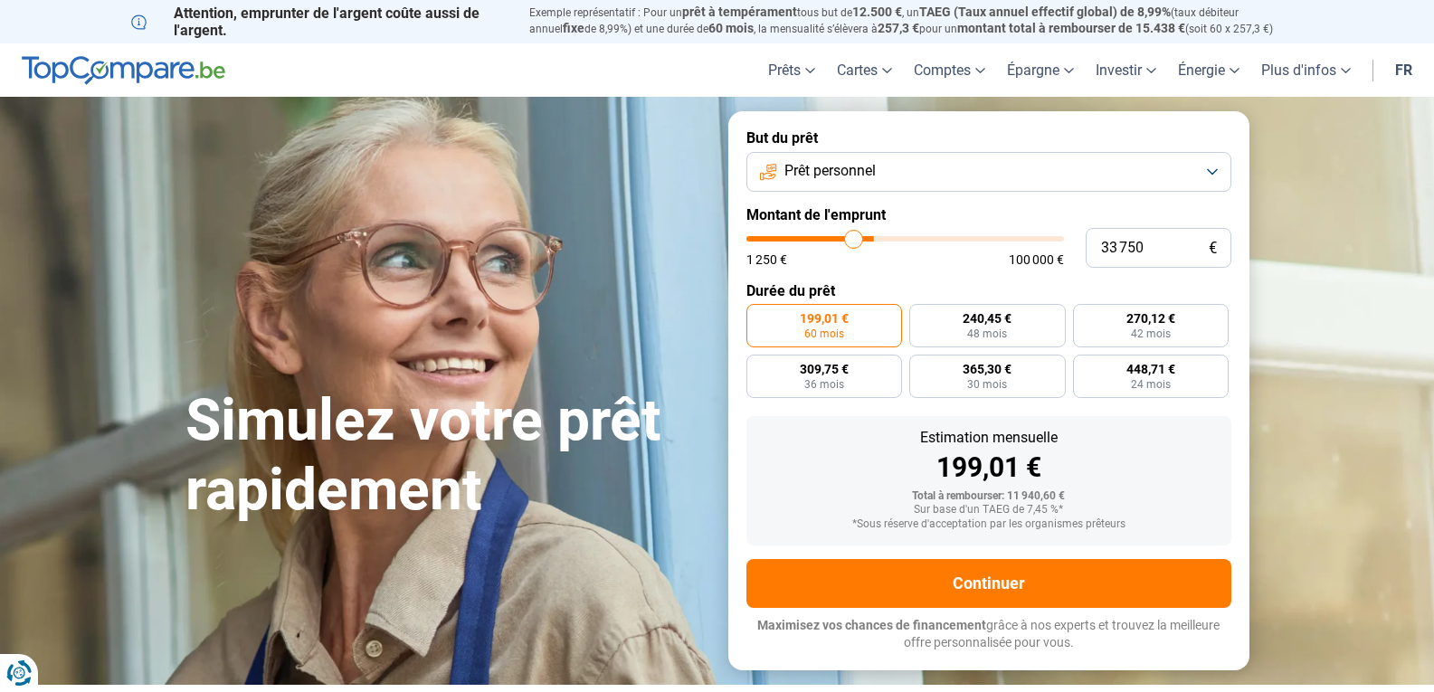
type input "33 250"
type input "33250"
type input "31 750"
type input "31750"
type input "30 500"
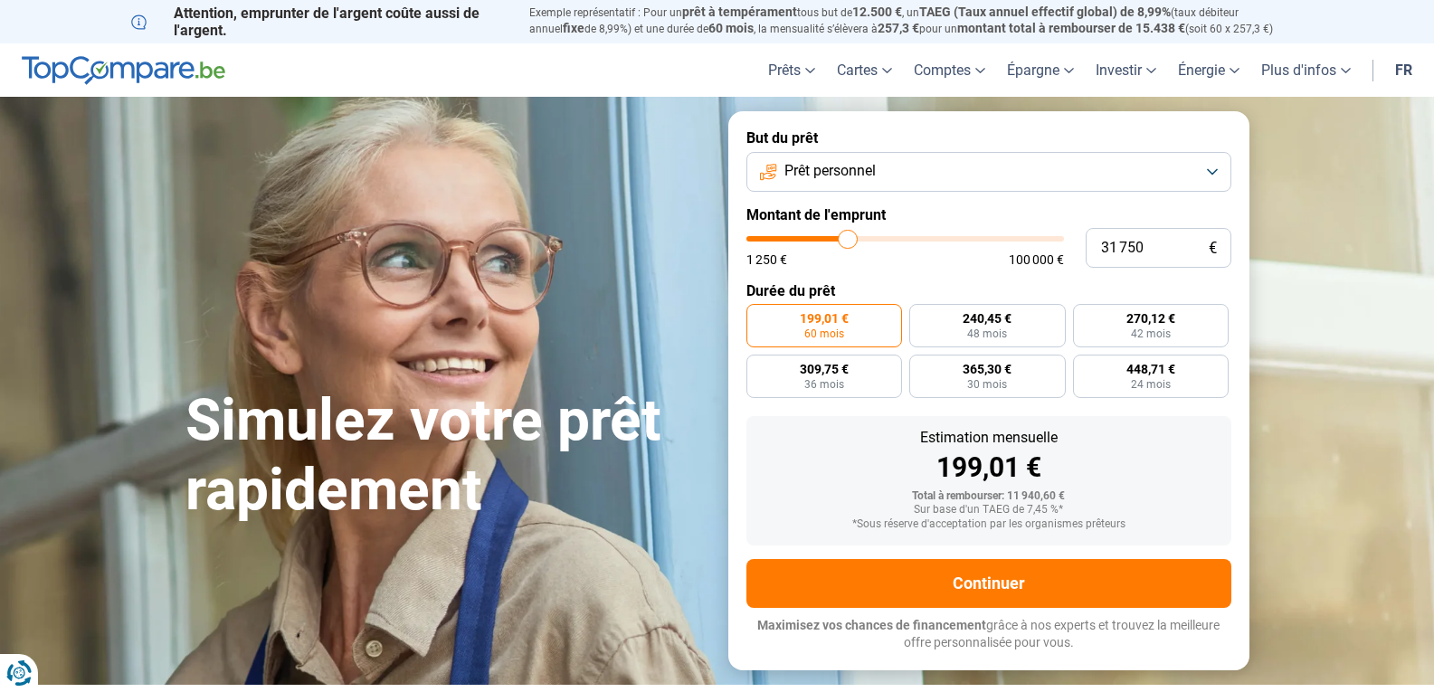
type input "30500"
type input "29 250"
type input "29250"
type input "27 750"
type input "27750"
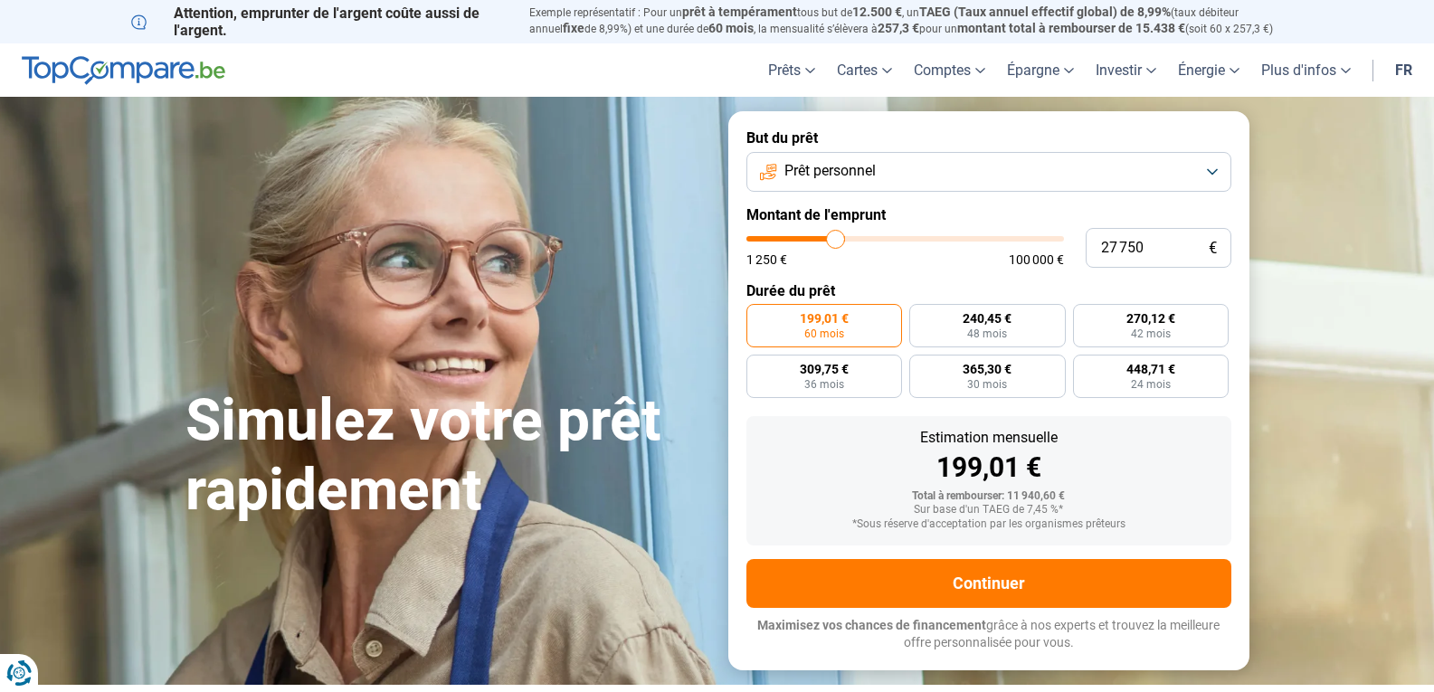
type input "26 500"
type input "26500"
type input "26 000"
type input "26000"
type input "25 250"
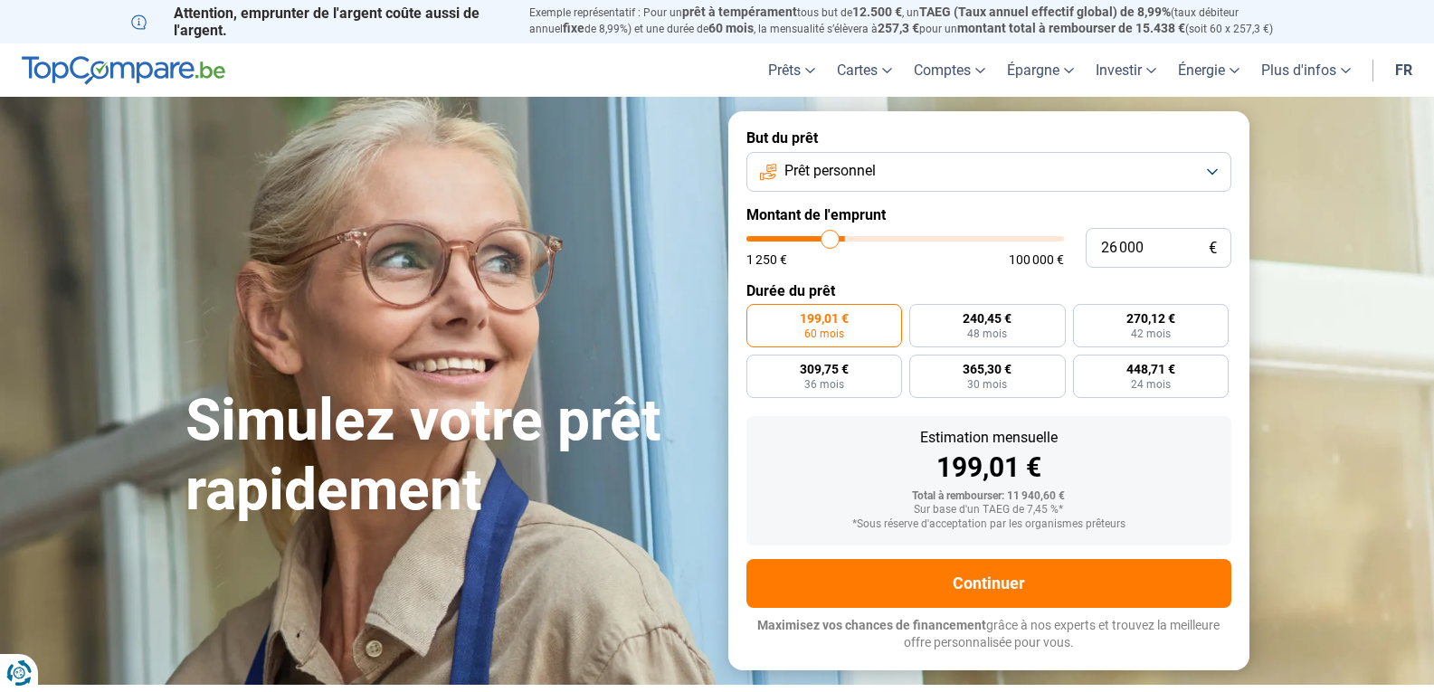
type input "25250"
type input "25 000"
type input "25000"
type input "24 250"
type input "24250"
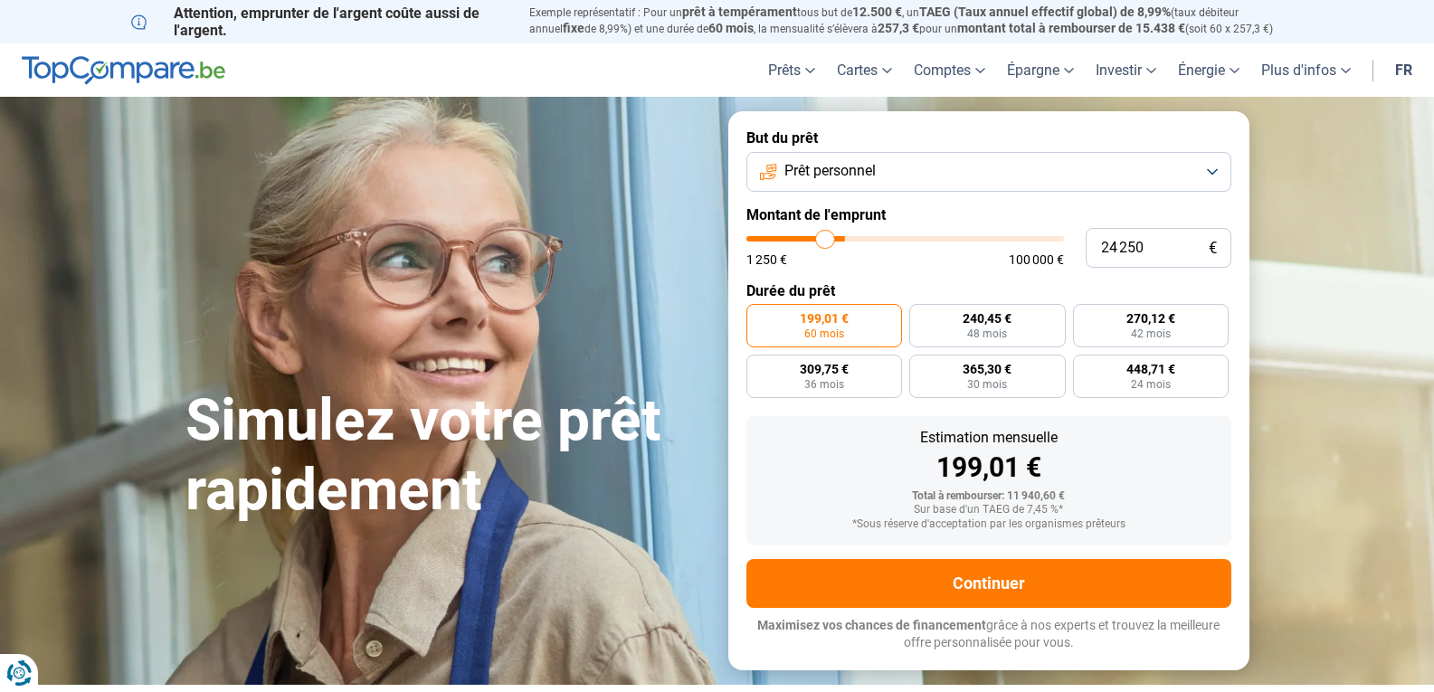
type input "22 250"
type input "22250"
type input "22 000"
type input "22000"
type input "20 750"
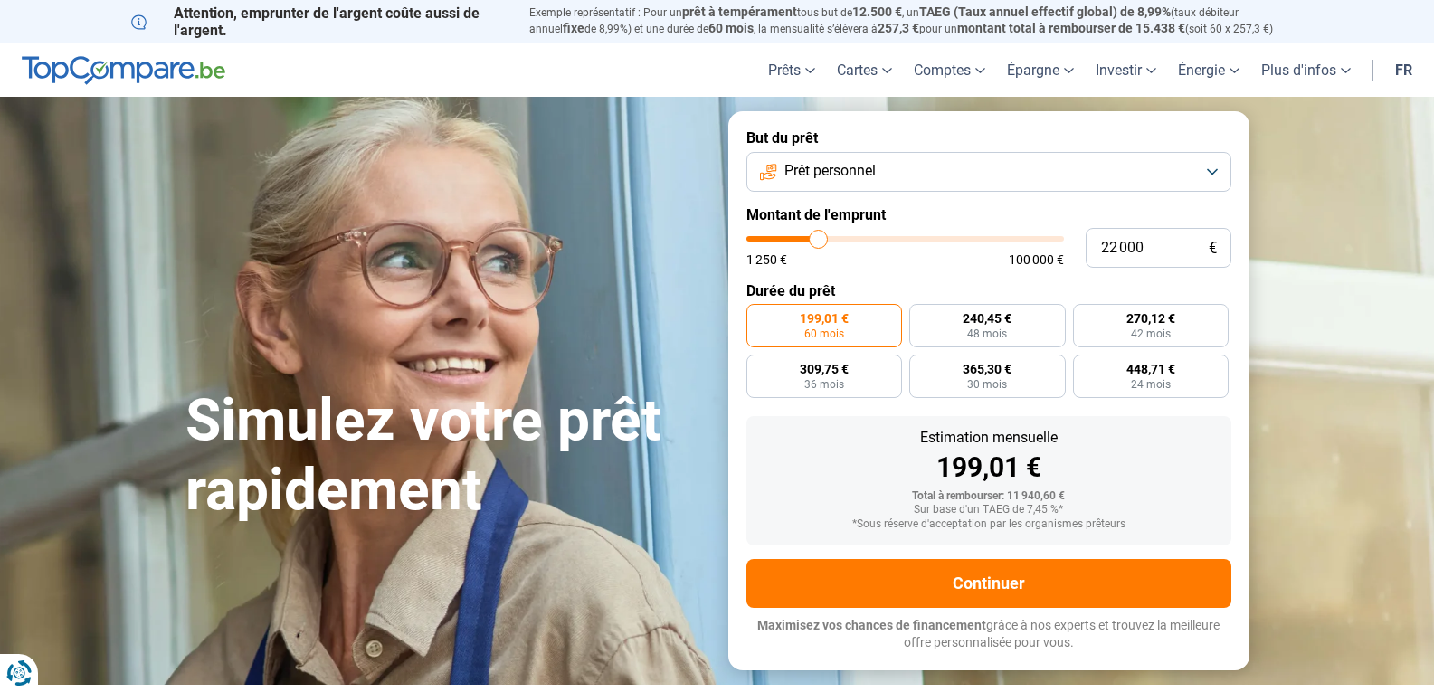
type input "20750"
type input "20 250"
type input "20250"
type input "19 250"
type input "19250"
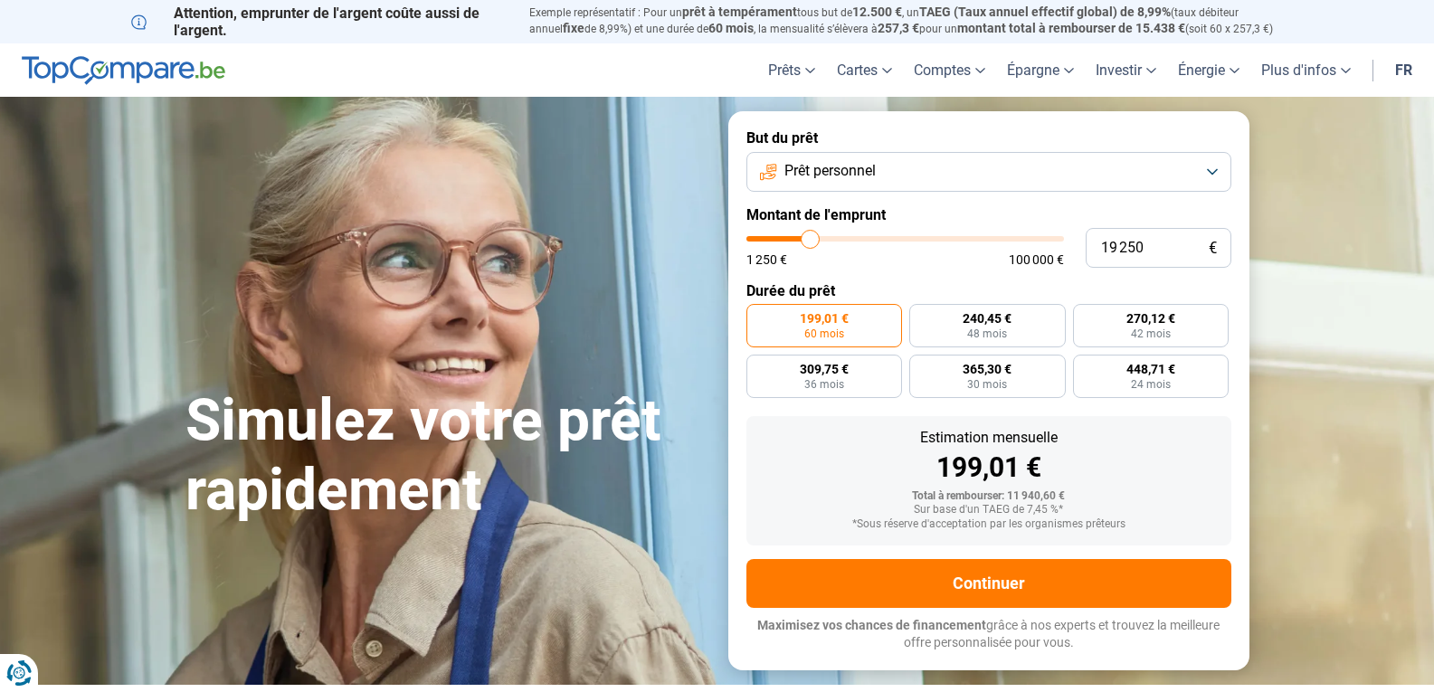
type input "18 000"
type input "18000"
type input "17 750"
type input "17750"
type input "17 250"
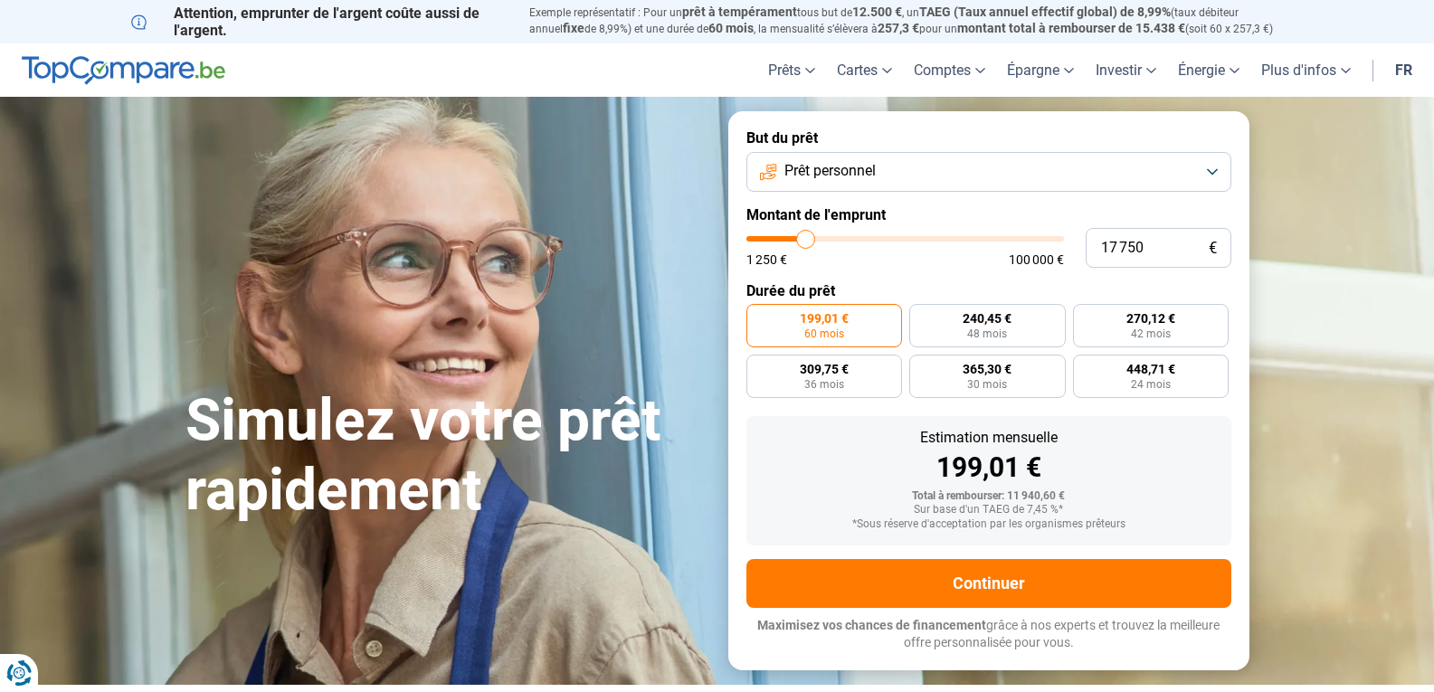
type input "17250"
type input "16 500"
type input "16500"
type input "16 000"
type input "16000"
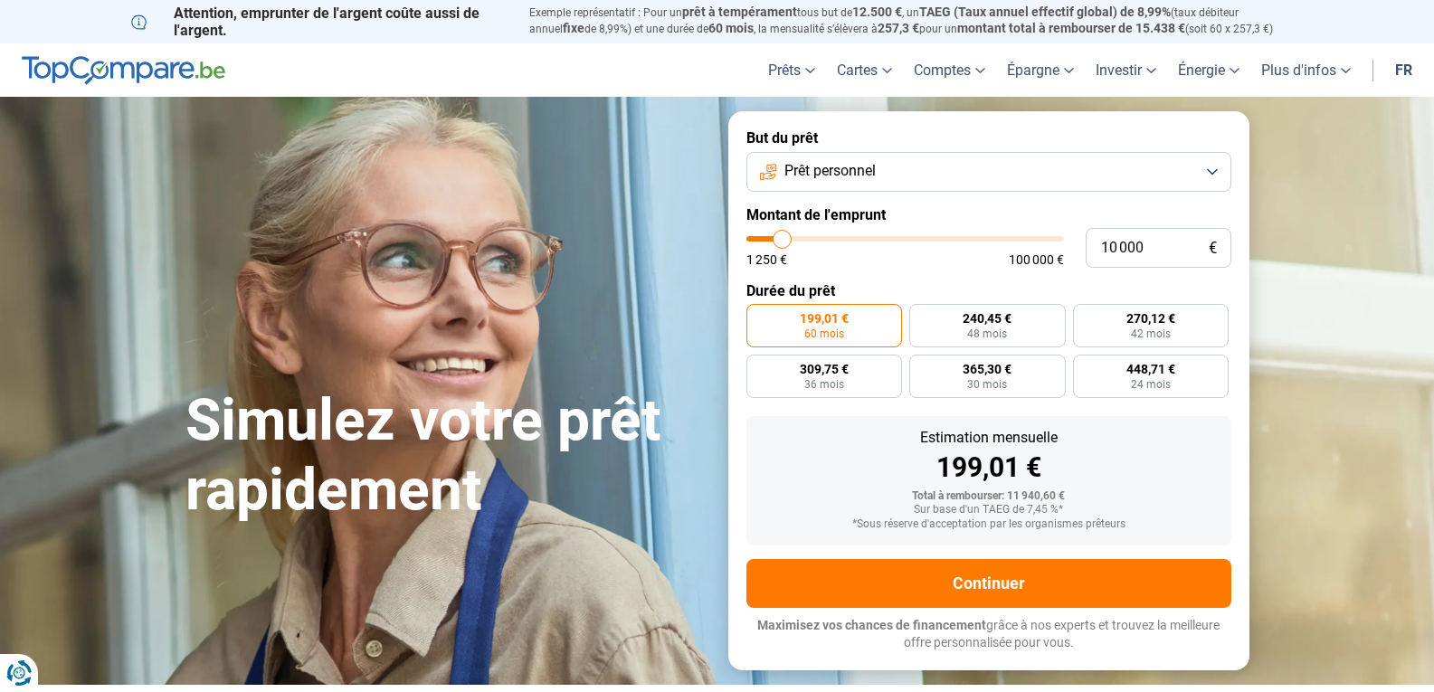
drag, startPoint x: 784, startPoint y: 241, endPoint x: 783, endPoint y: 281, distance: 39.8
click at [783, 242] on input "range" at bounding box center [906, 238] width 318 height 5
